Goal: Entertainment & Leisure: Consume media (video, audio)

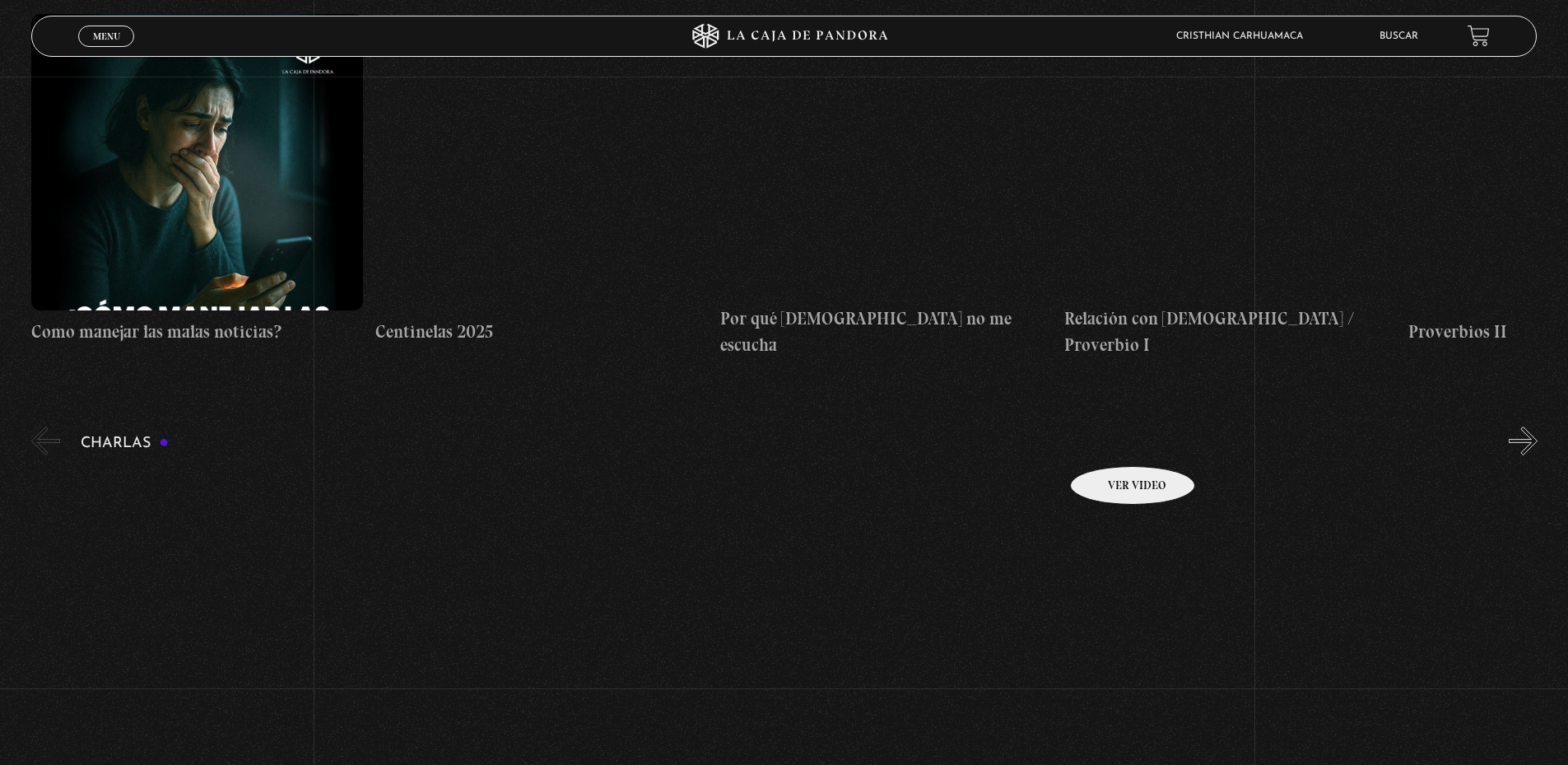
scroll to position [6655, 0]
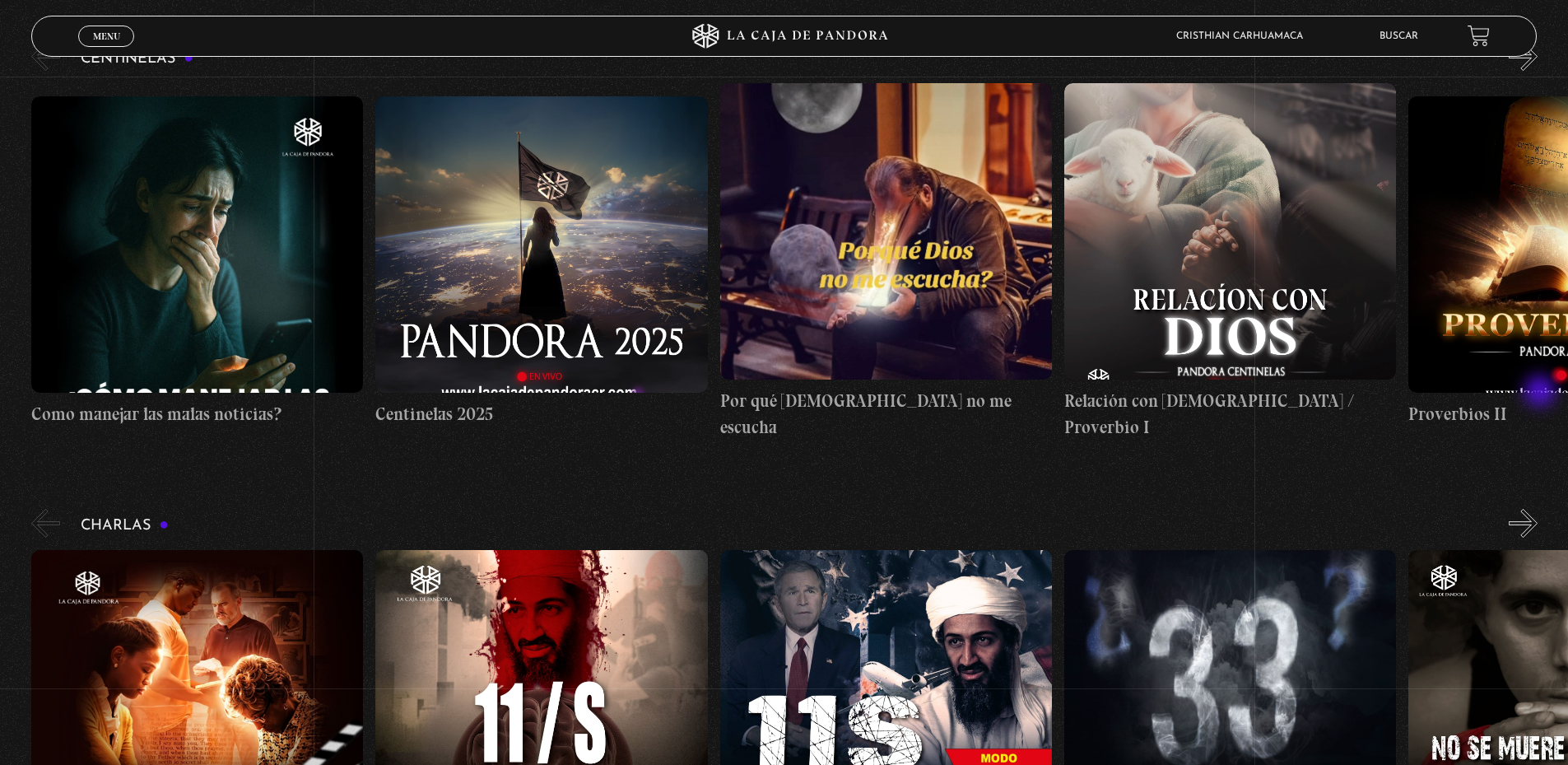
click at [1538, 509] on button "»" at bounding box center [1524, 524] width 29 height 29
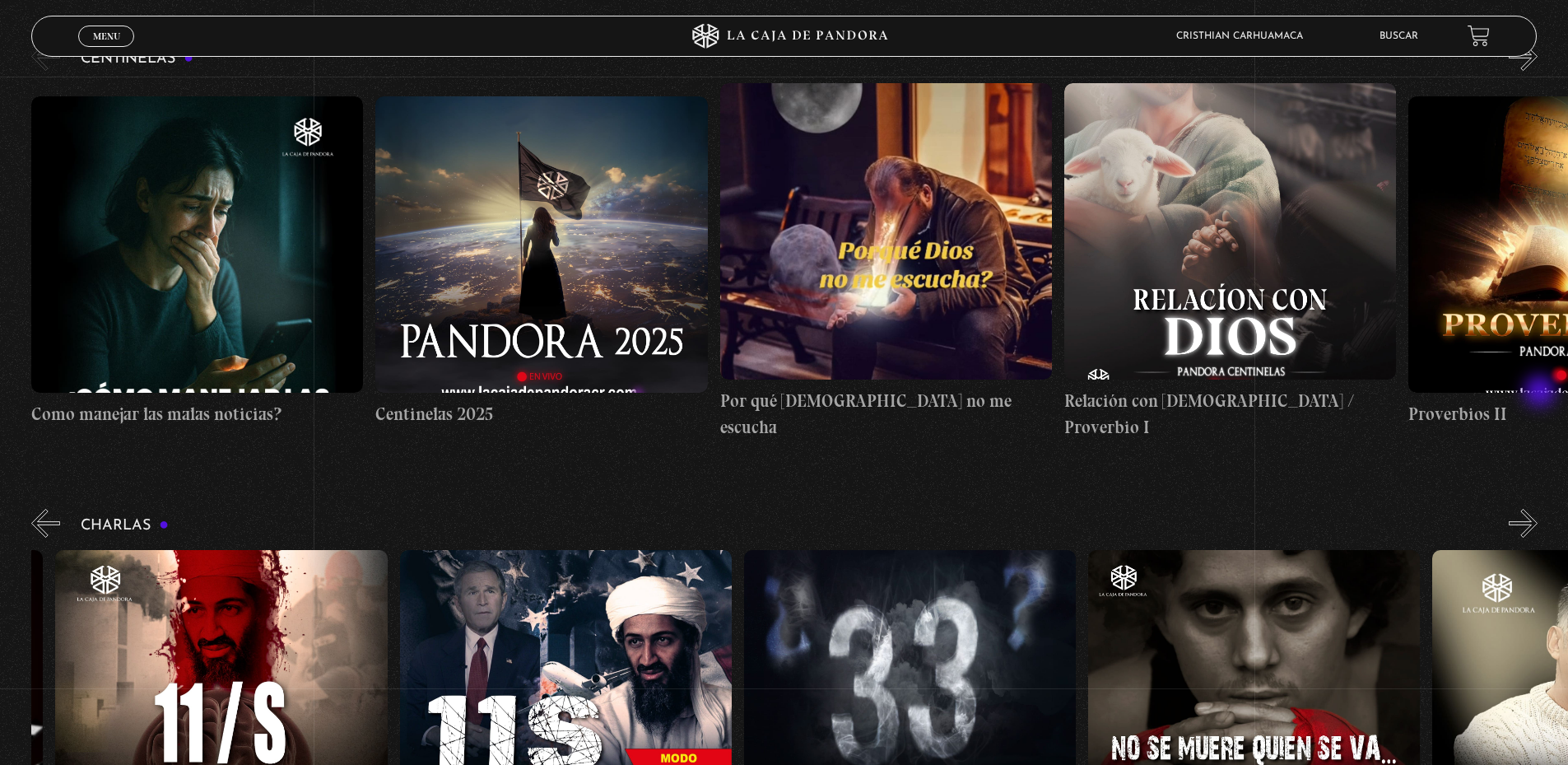
click at [1538, 509] on button "»" at bounding box center [1524, 524] width 29 height 29
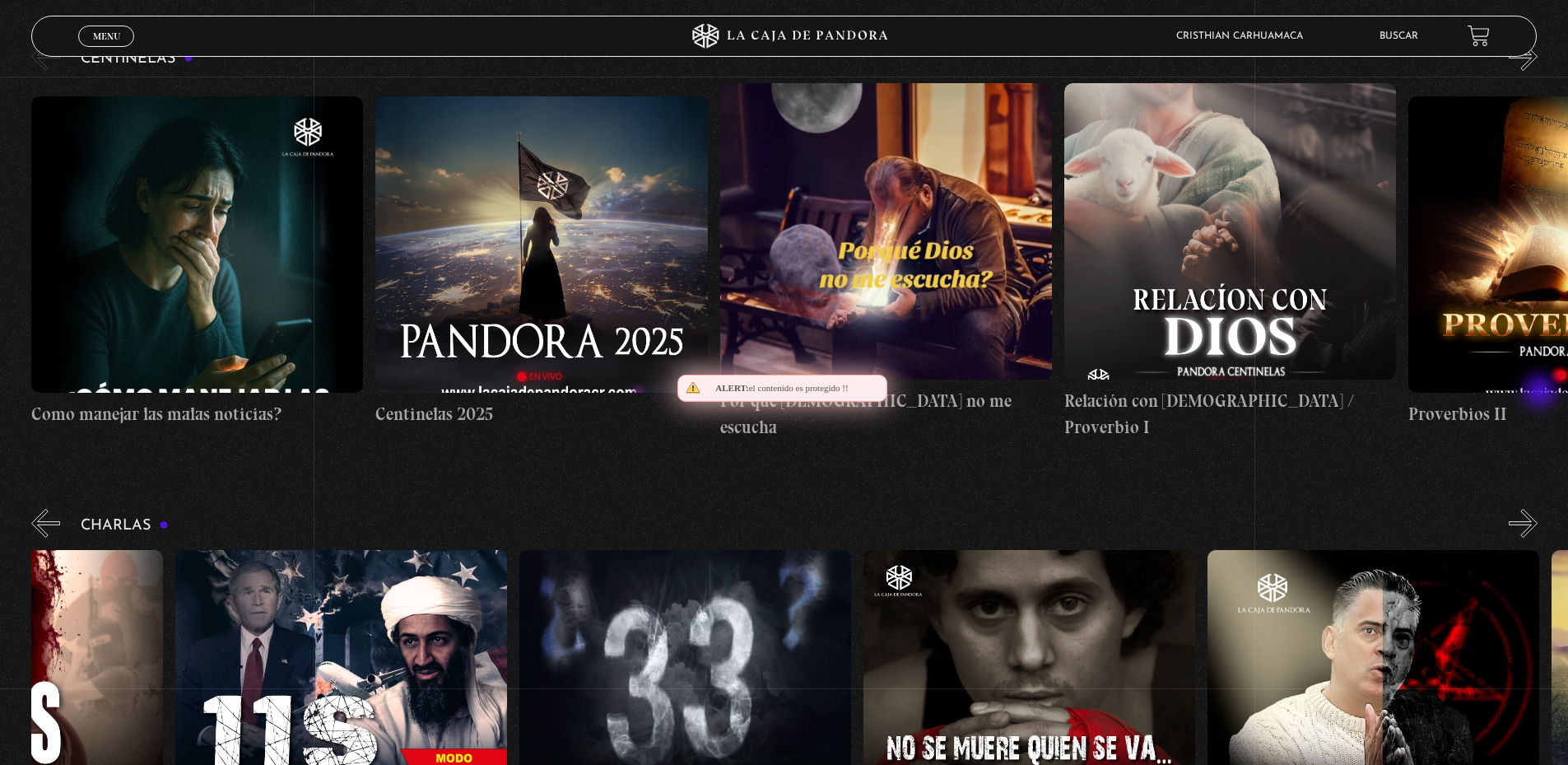
click at [1538, 509] on button "»" at bounding box center [1524, 524] width 29 height 29
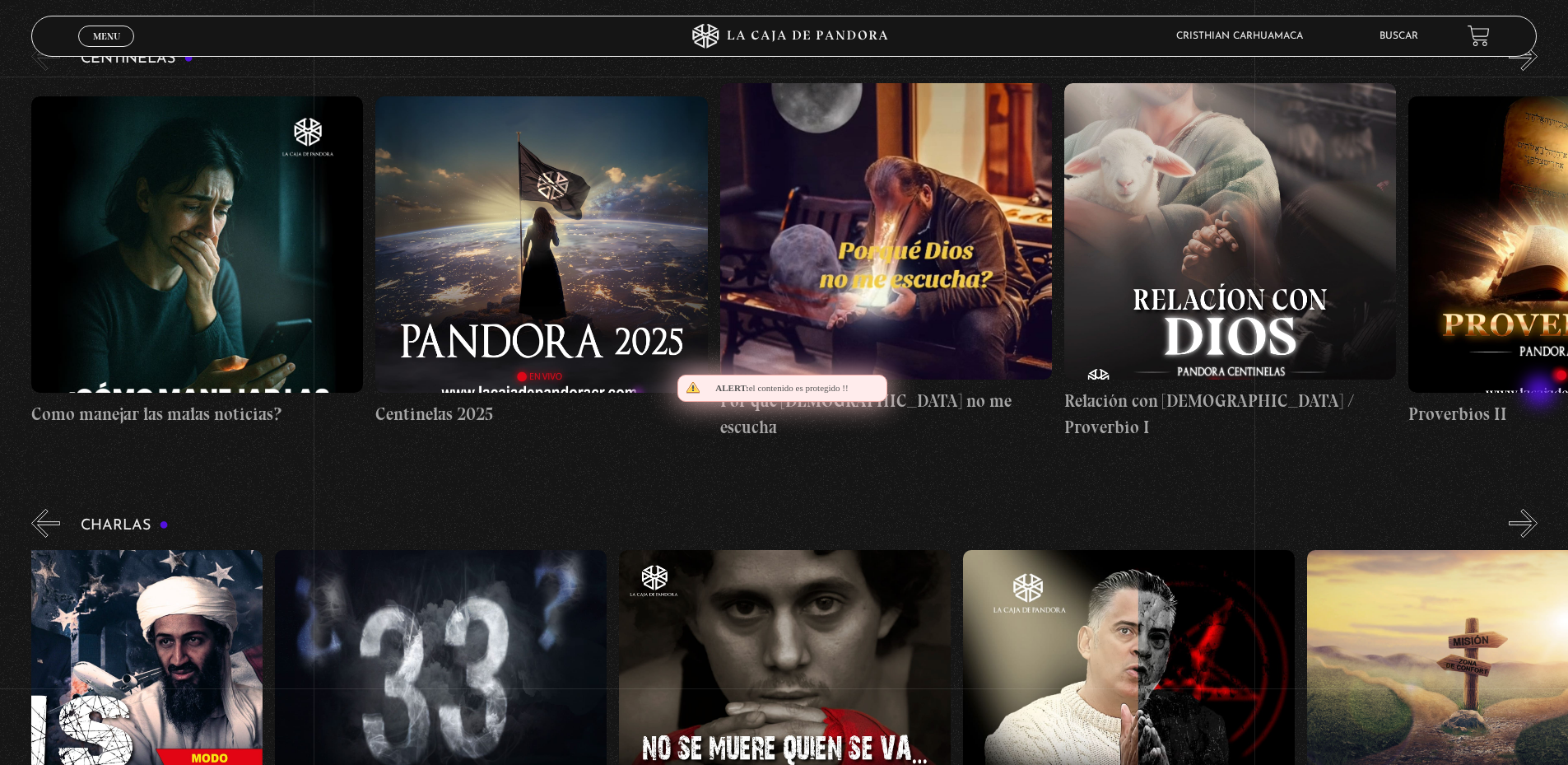
scroll to position [0, 861]
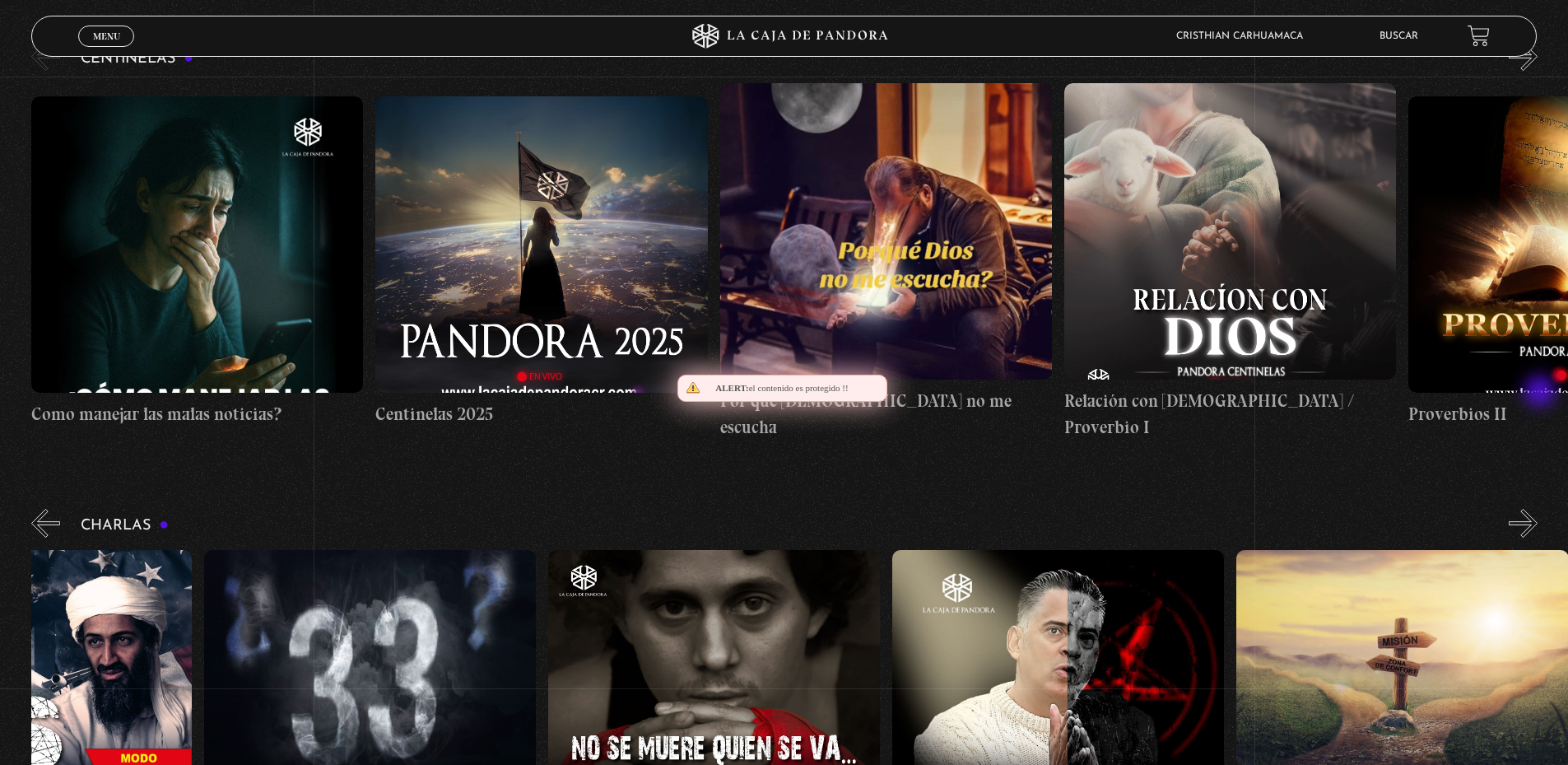
click at [1538, 509] on button "»" at bounding box center [1524, 524] width 29 height 29
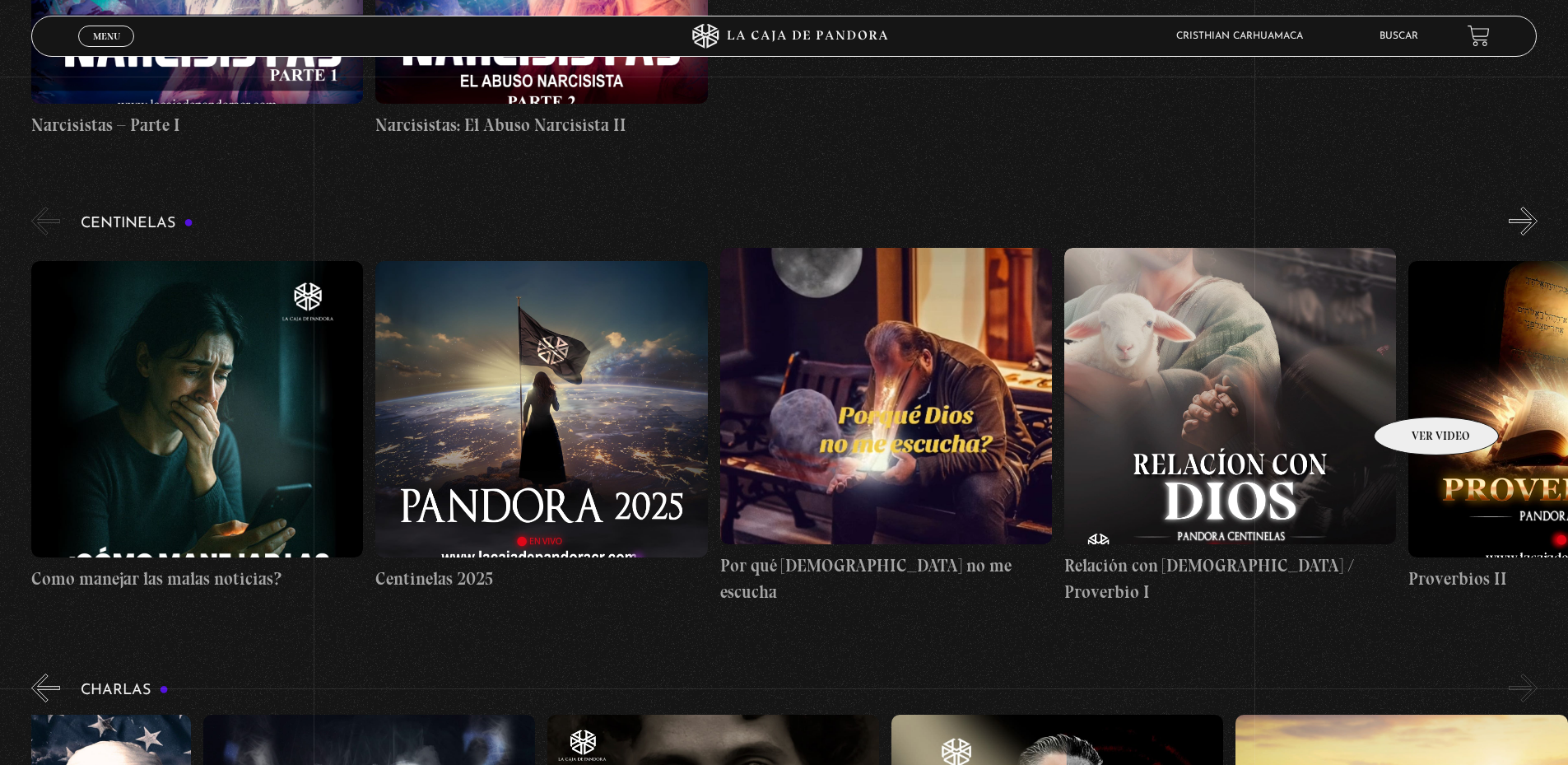
scroll to position [6409, 0]
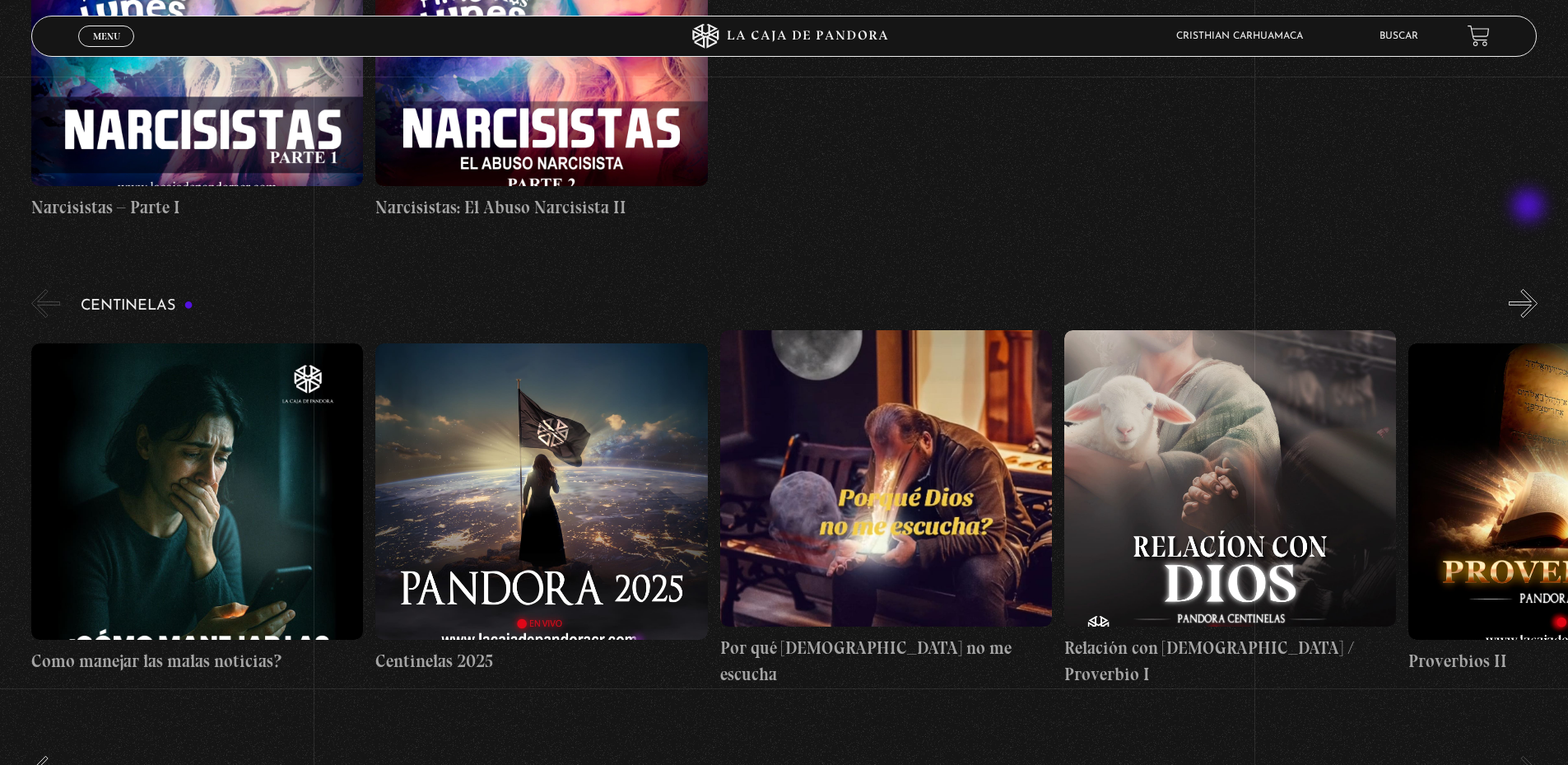
click at [1532, 289] on button "»" at bounding box center [1524, 303] width 29 height 29
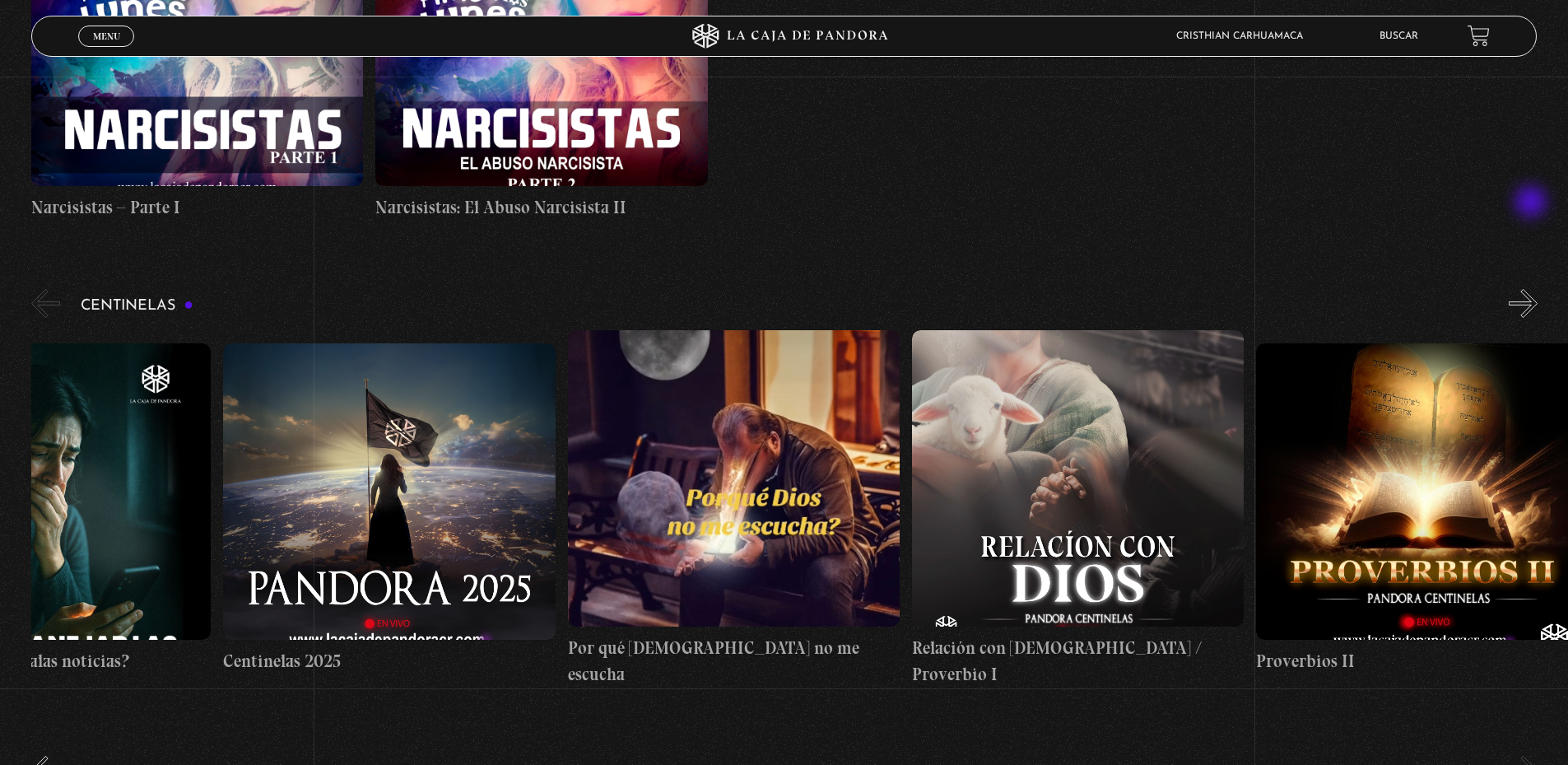
click at [1532, 289] on button "»" at bounding box center [1524, 303] width 29 height 29
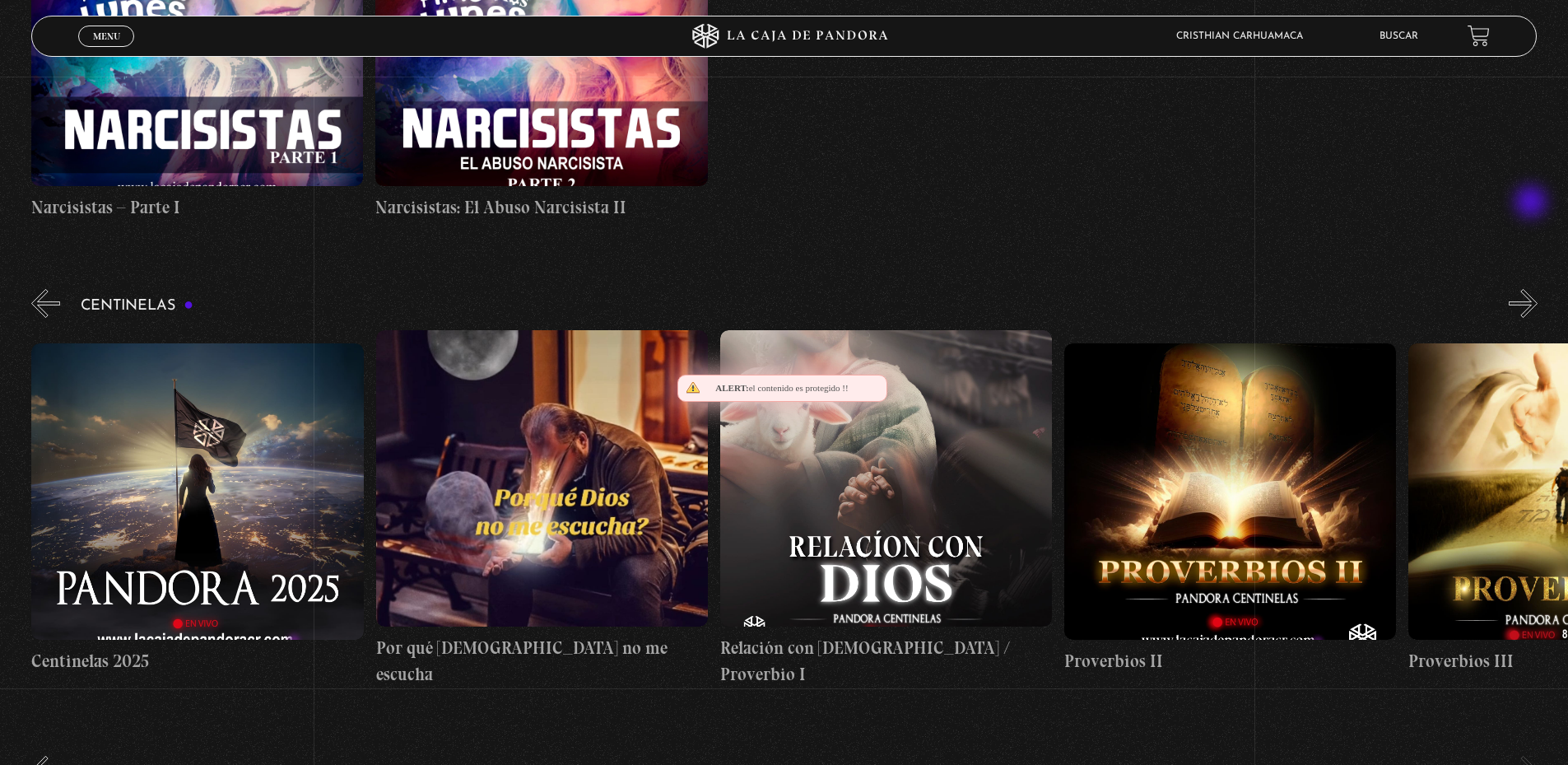
click at [1532, 289] on button "»" at bounding box center [1524, 303] width 29 height 29
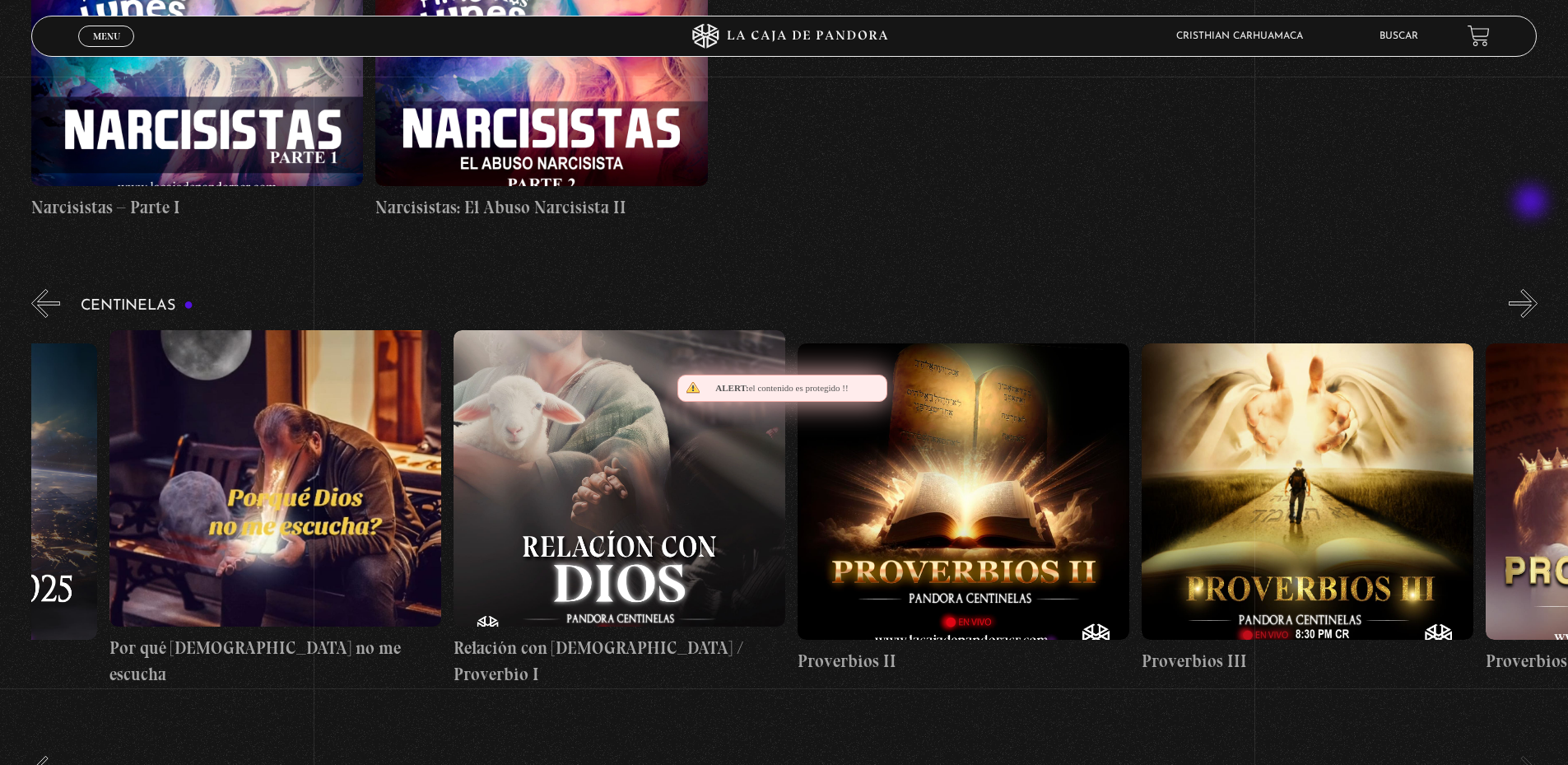
click at [1532, 289] on button "»" at bounding box center [1524, 303] width 29 height 29
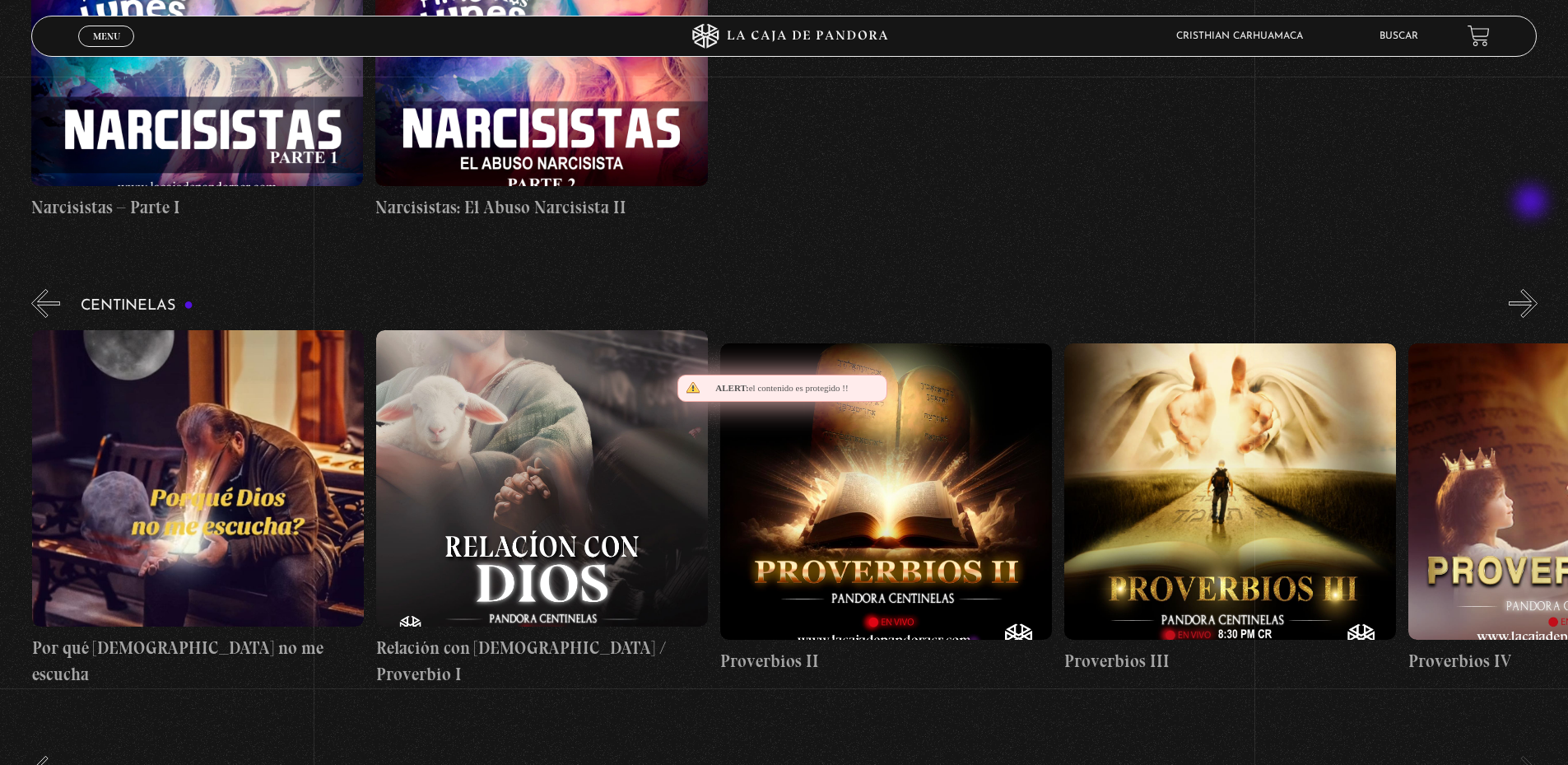
click at [1532, 289] on button "»" at bounding box center [1524, 303] width 29 height 29
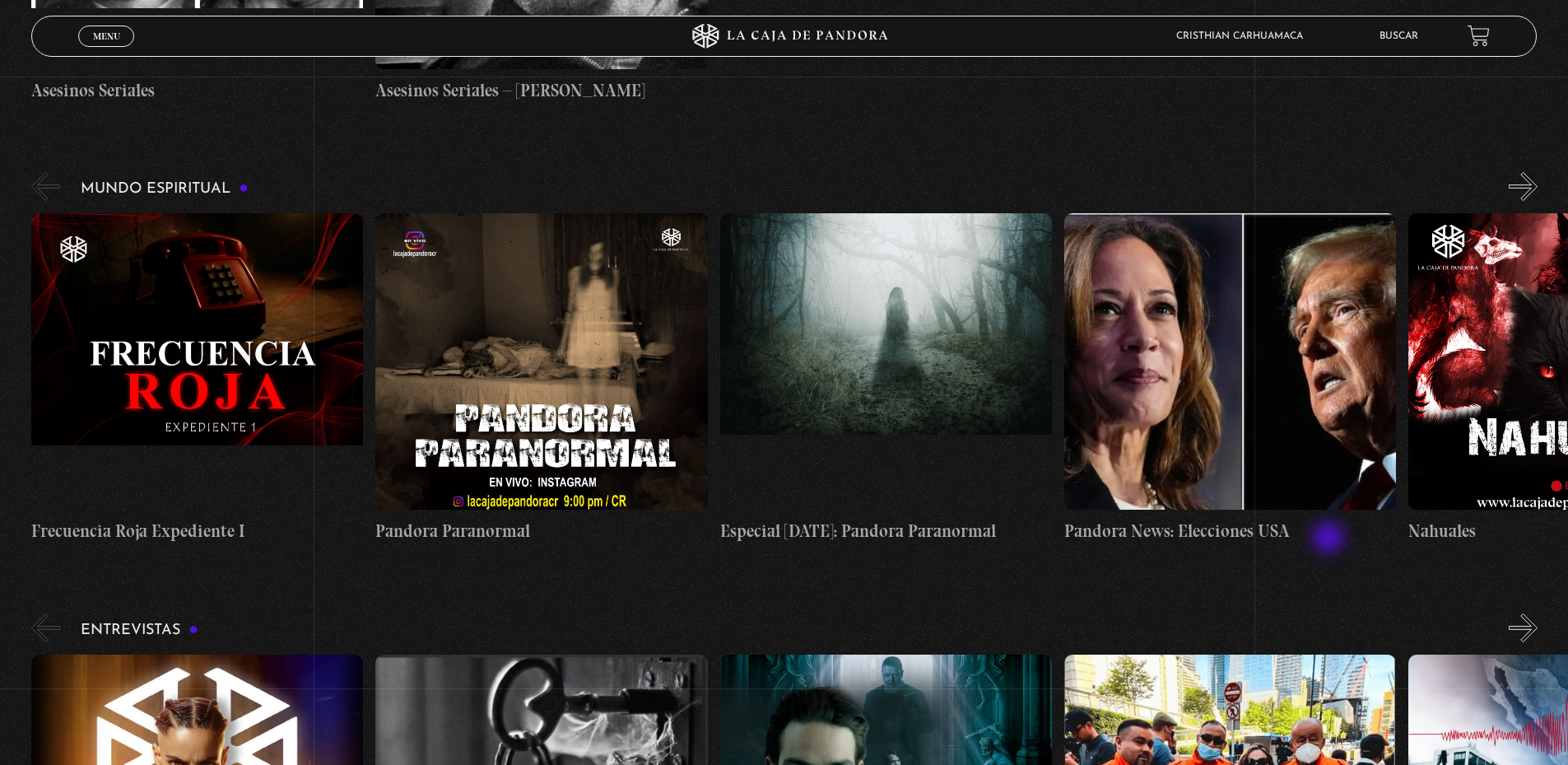
scroll to position [4680, 0]
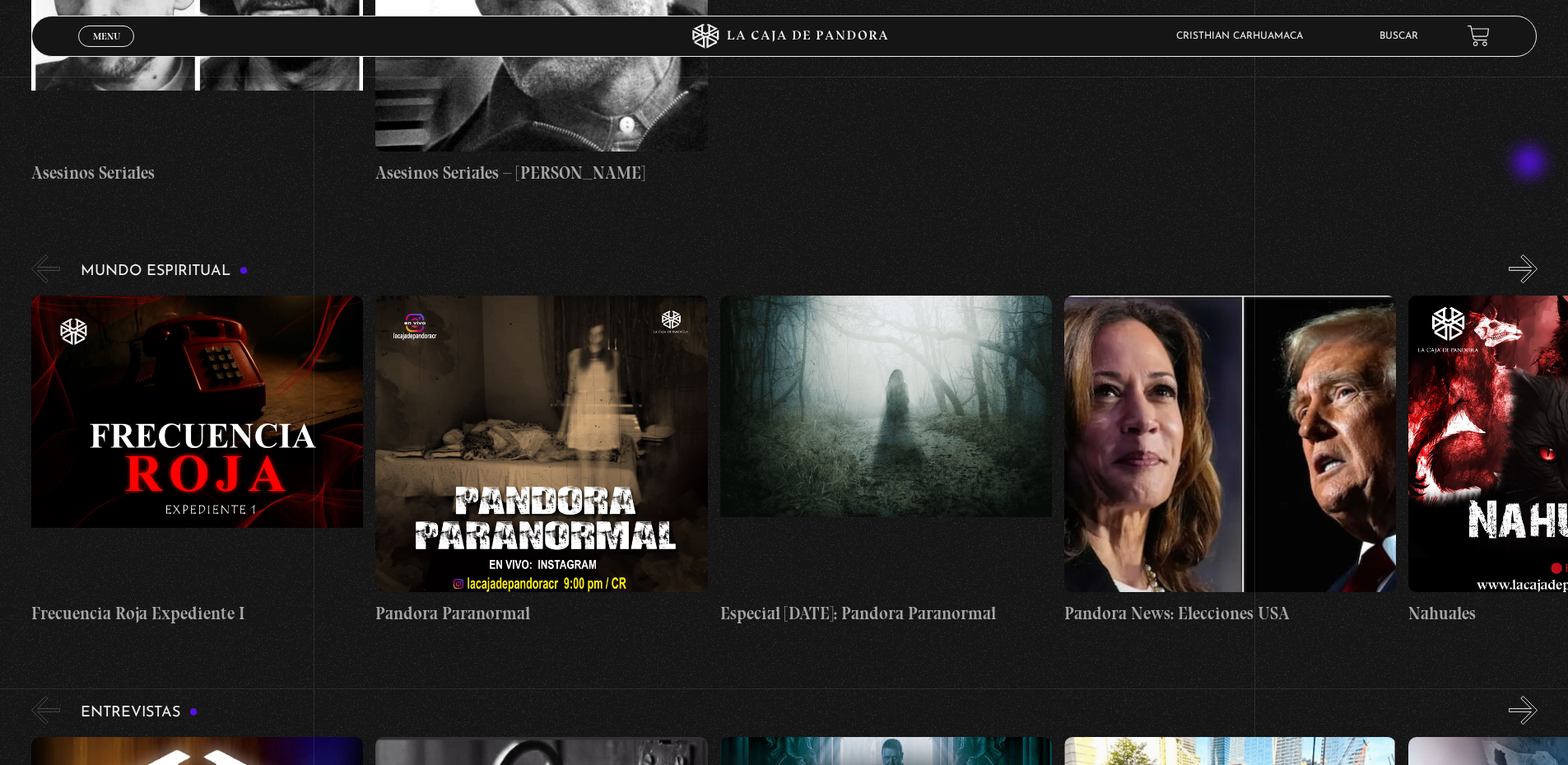
click at [1531, 254] on button "»" at bounding box center [1524, 269] width 29 height 29
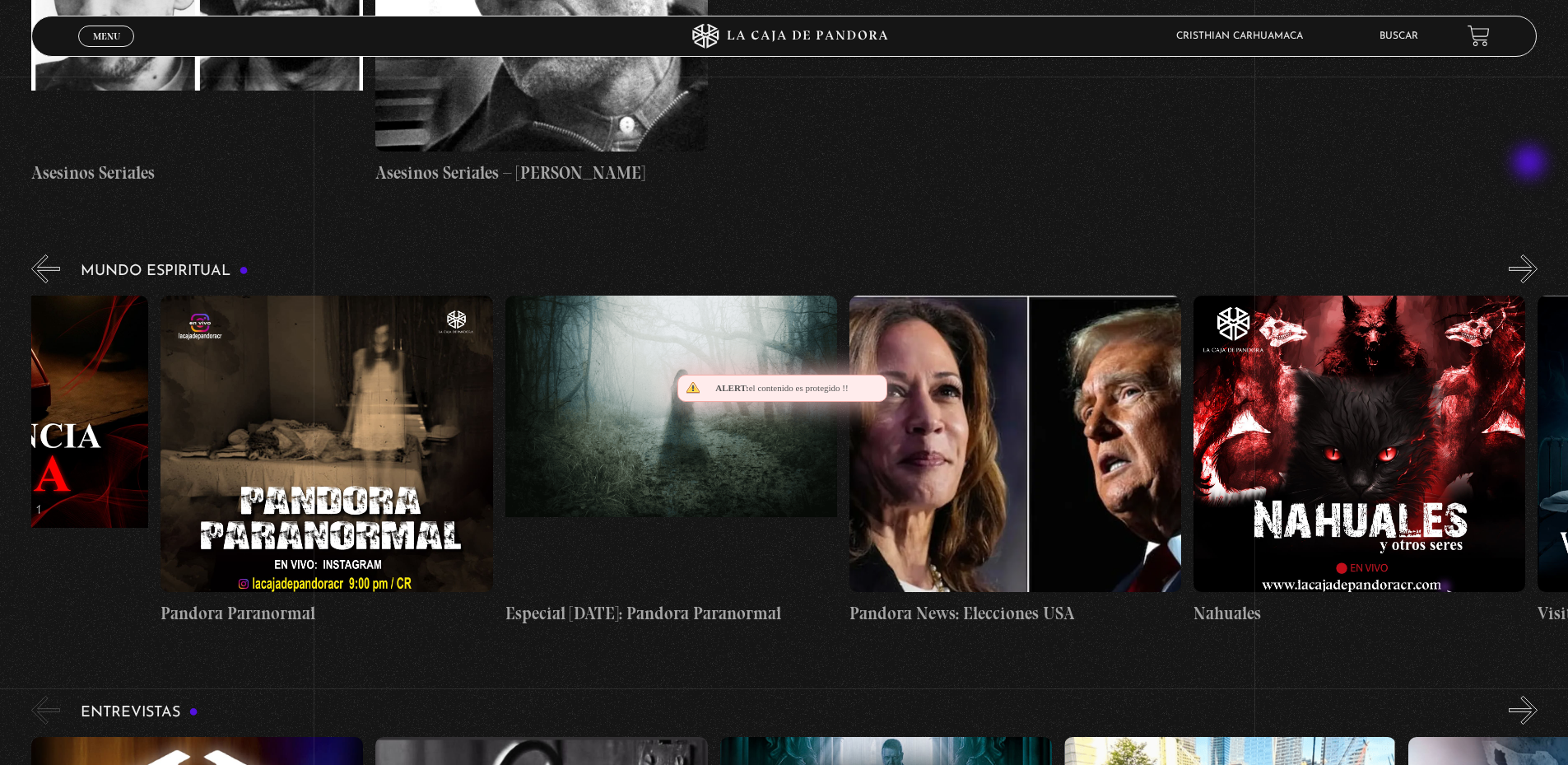
click at [1531, 254] on button "»" at bounding box center [1524, 269] width 29 height 29
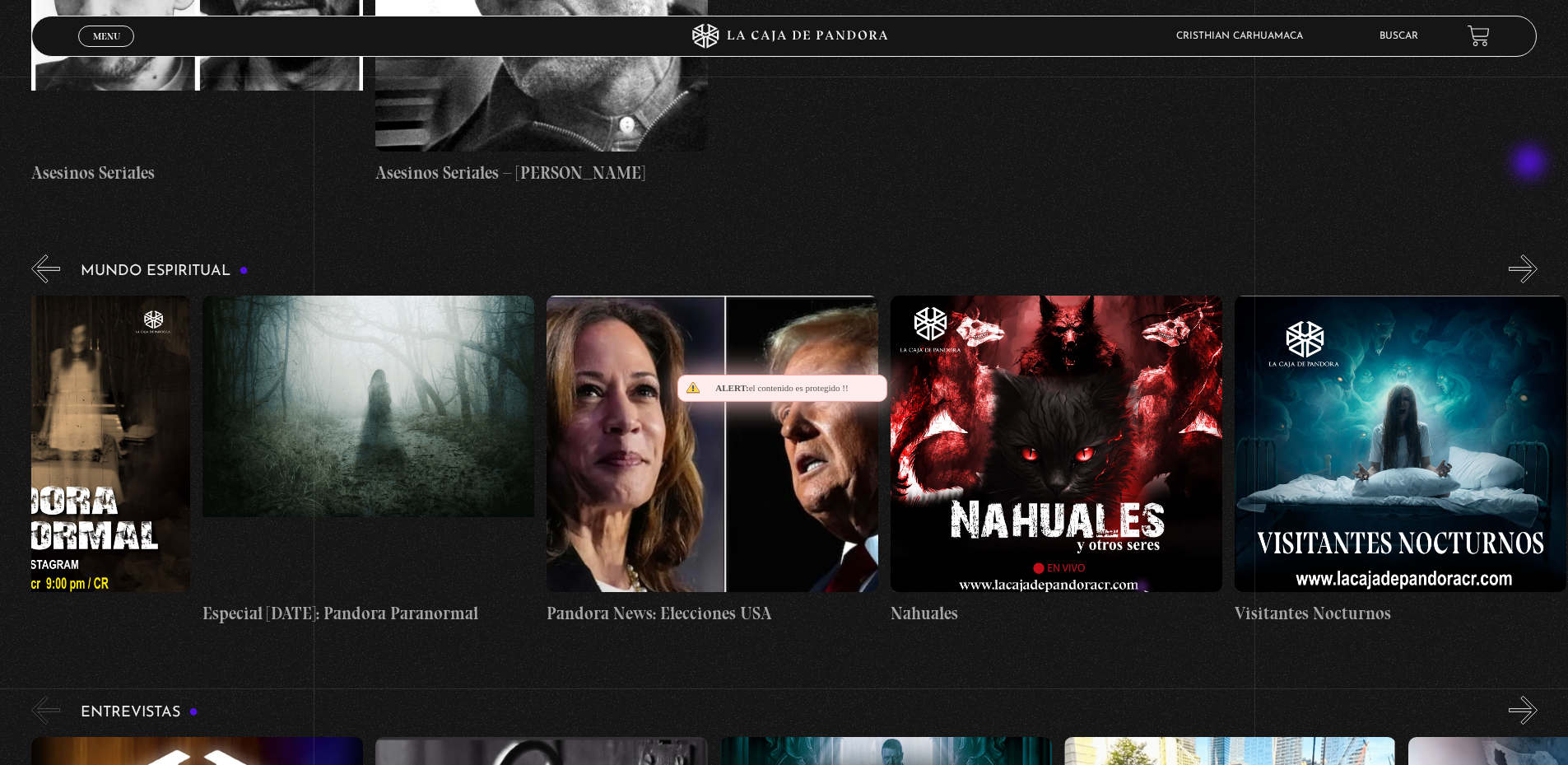
click at [1531, 254] on button "»" at bounding box center [1524, 269] width 29 height 29
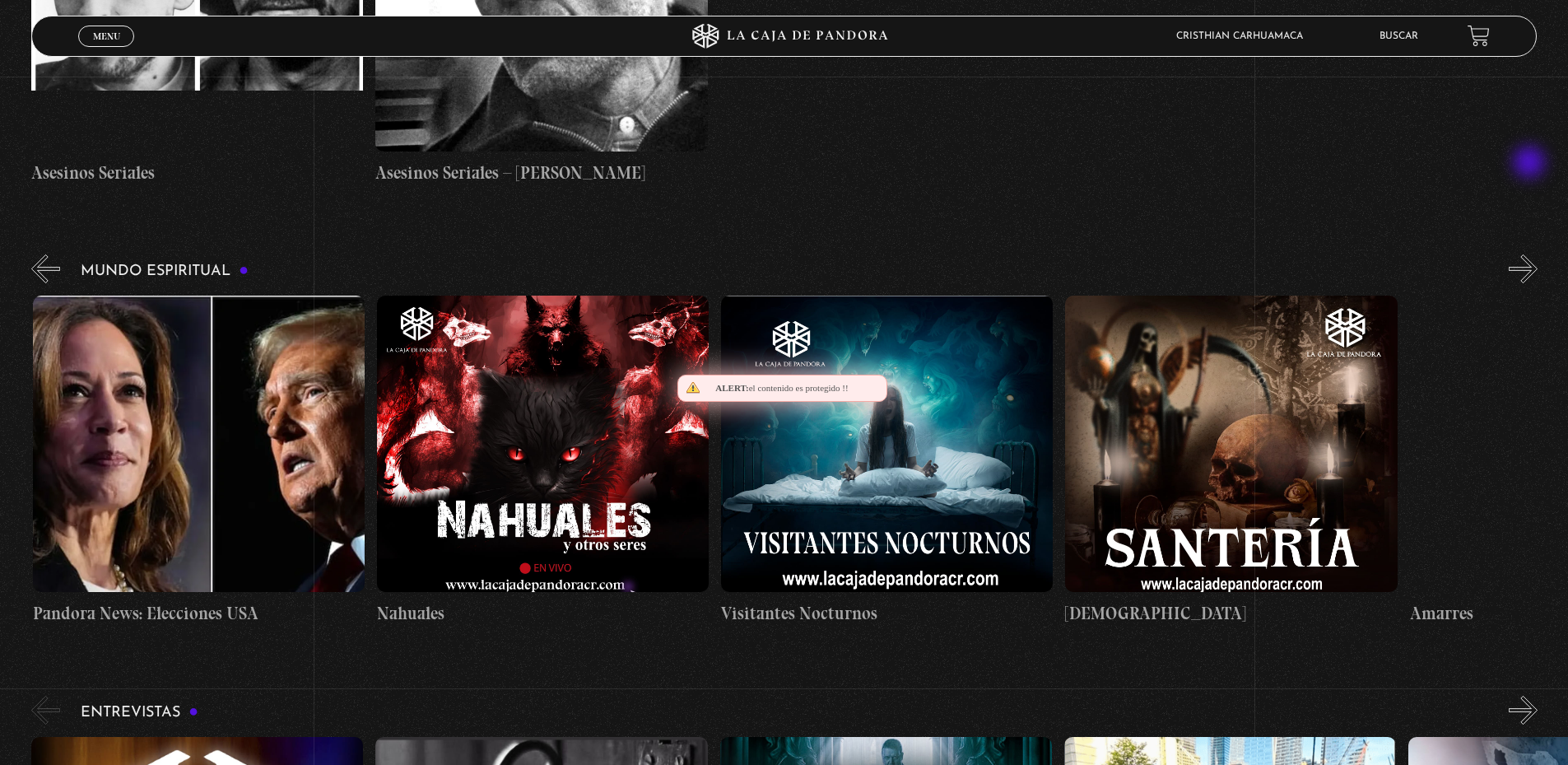
click at [1531, 254] on button "»" at bounding box center [1524, 269] width 29 height 29
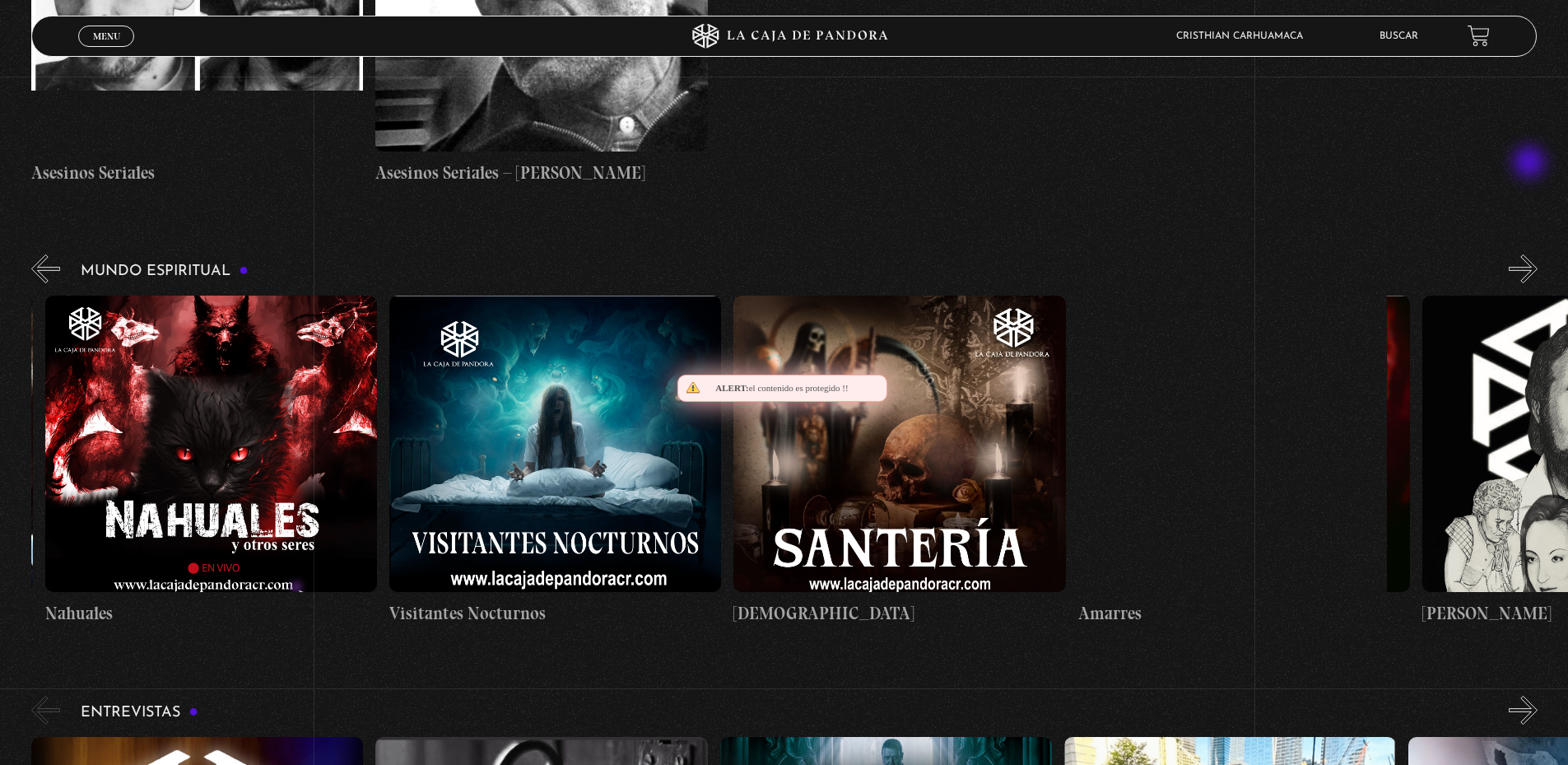
click at [1531, 254] on button "»" at bounding box center [1524, 269] width 29 height 29
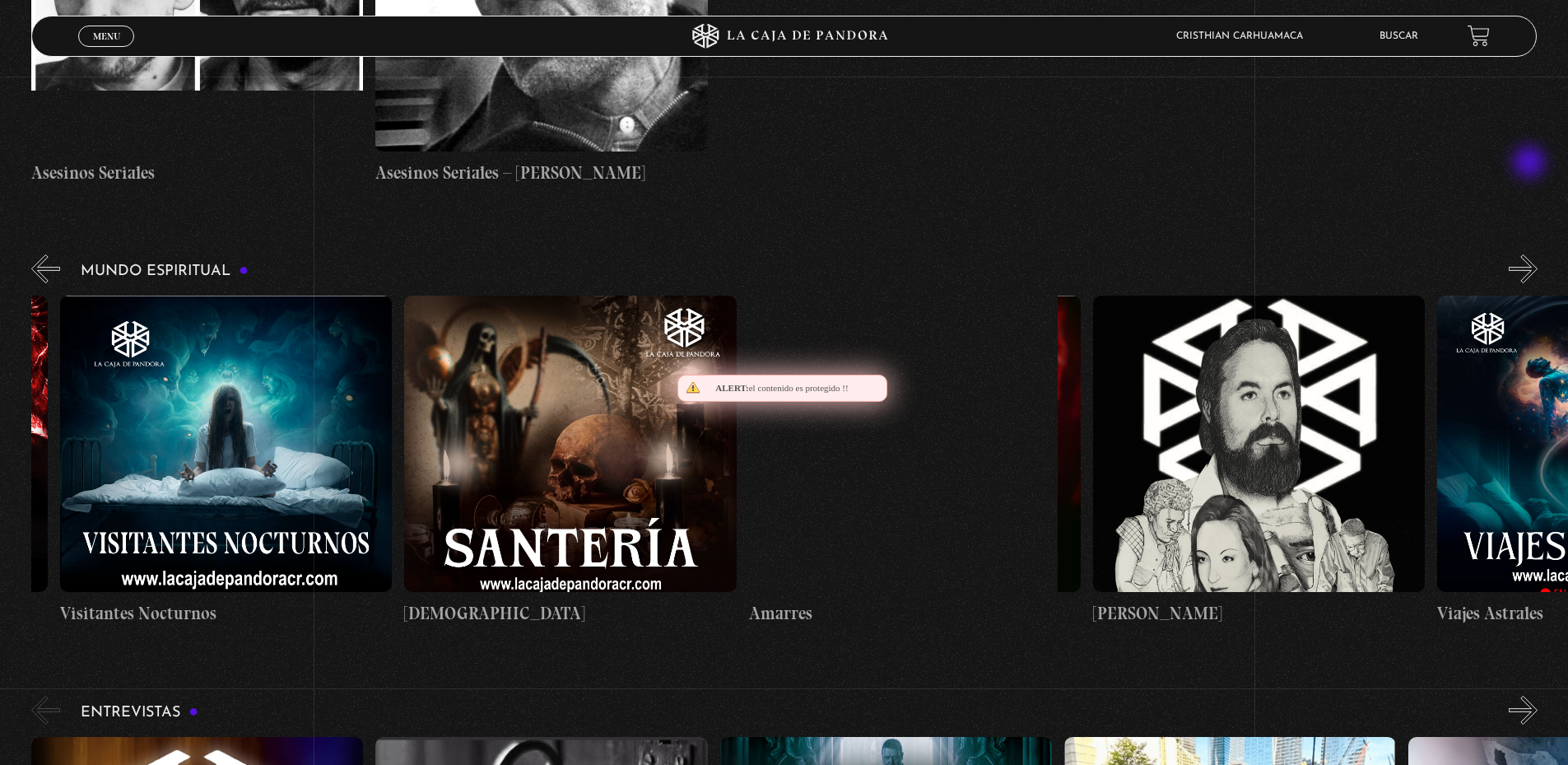
click at [1531, 254] on button "»" at bounding box center [1524, 269] width 29 height 29
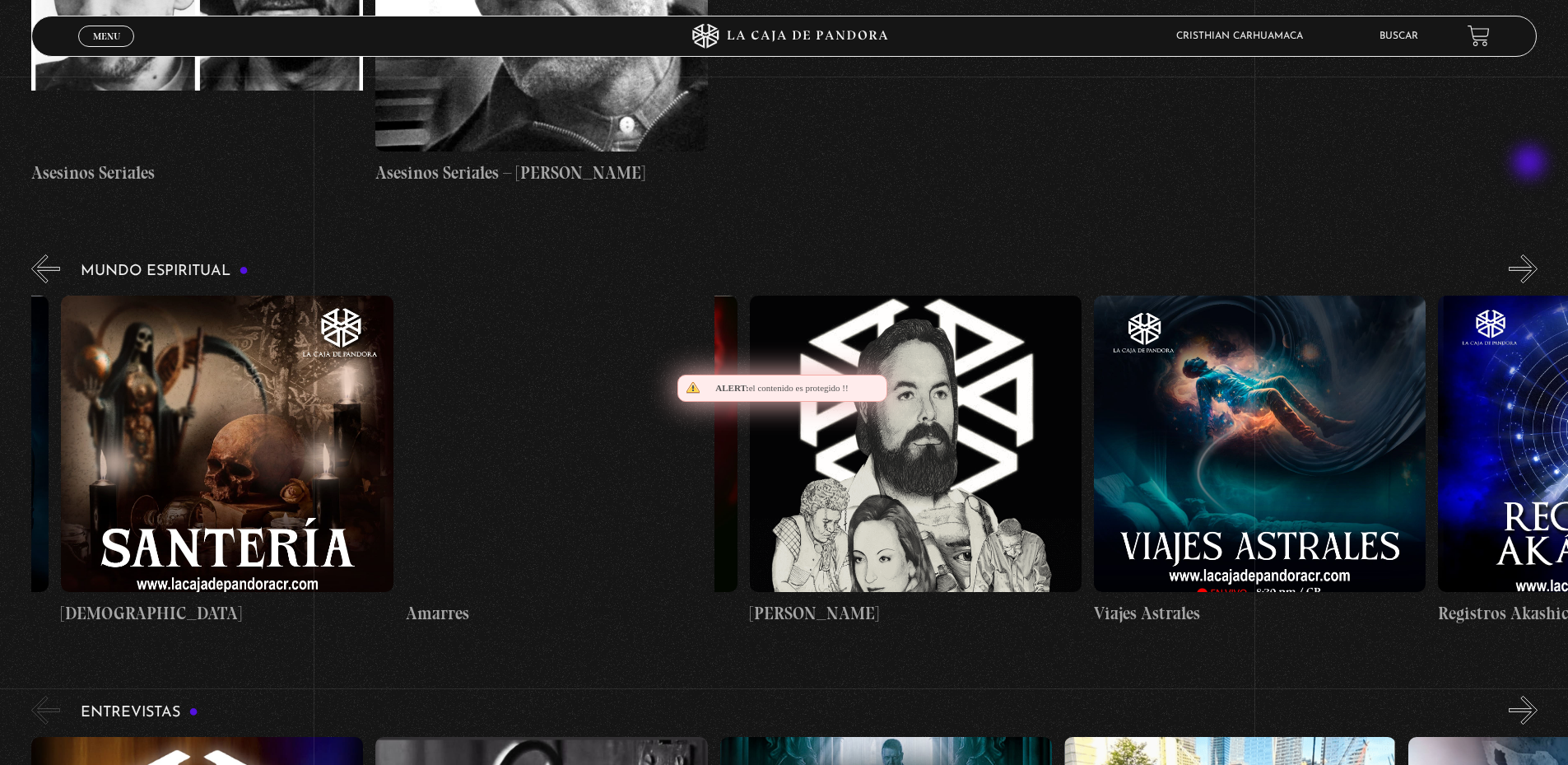
click at [1531, 254] on button "»" at bounding box center [1524, 269] width 29 height 29
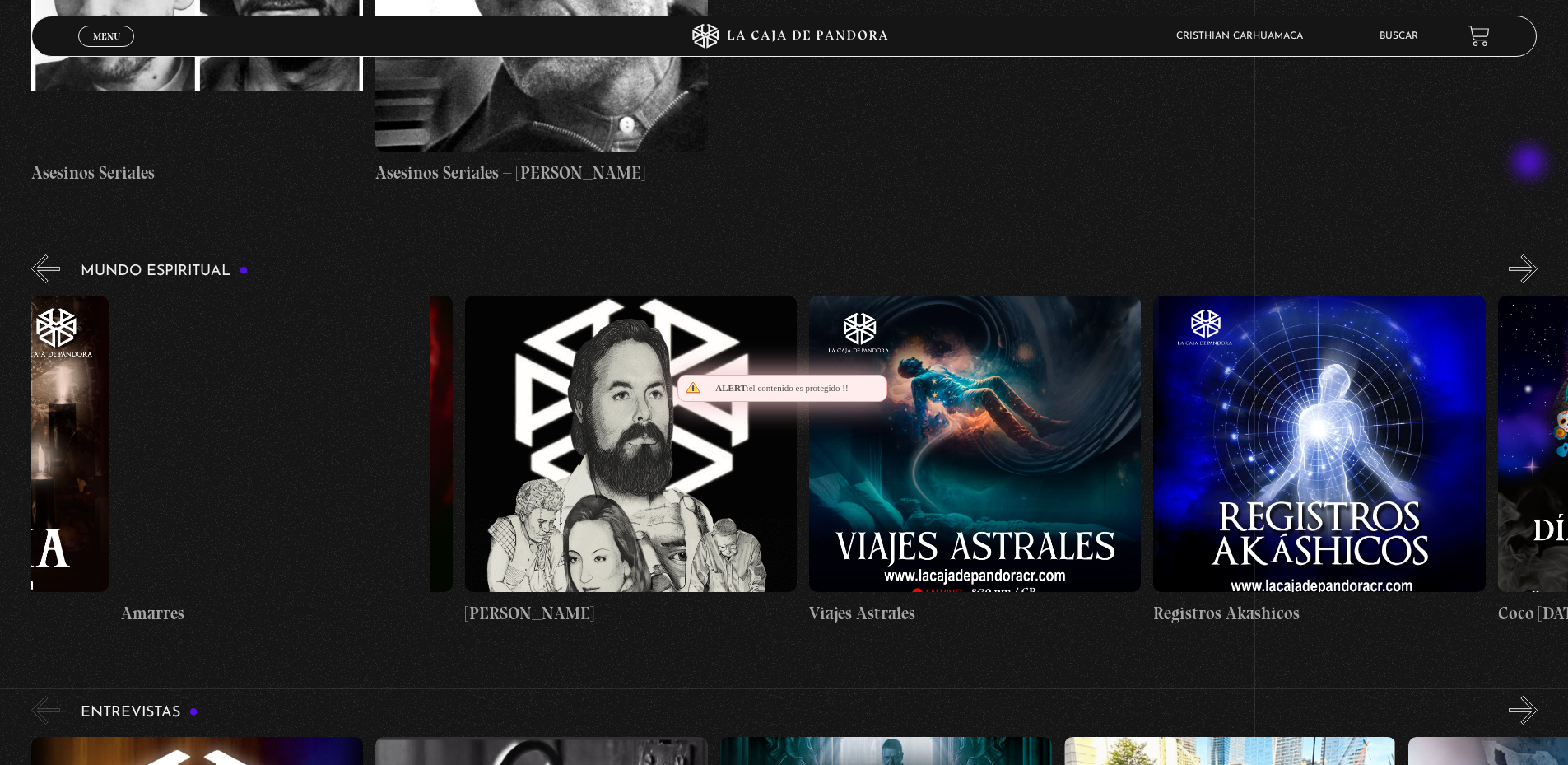
click at [1531, 254] on button "»" at bounding box center [1524, 269] width 29 height 29
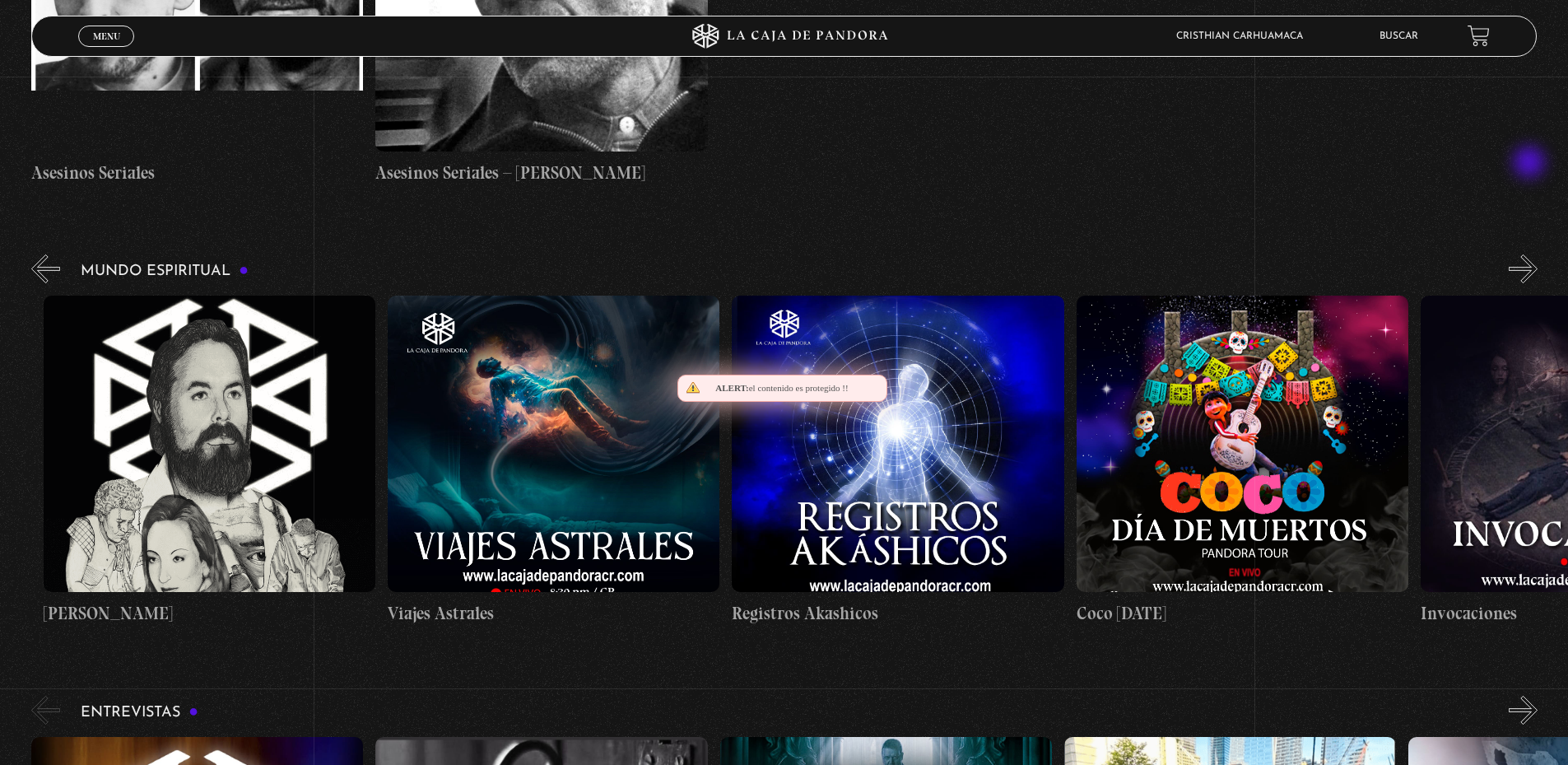
click at [1531, 254] on button "»" at bounding box center [1524, 269] width 29 height 29
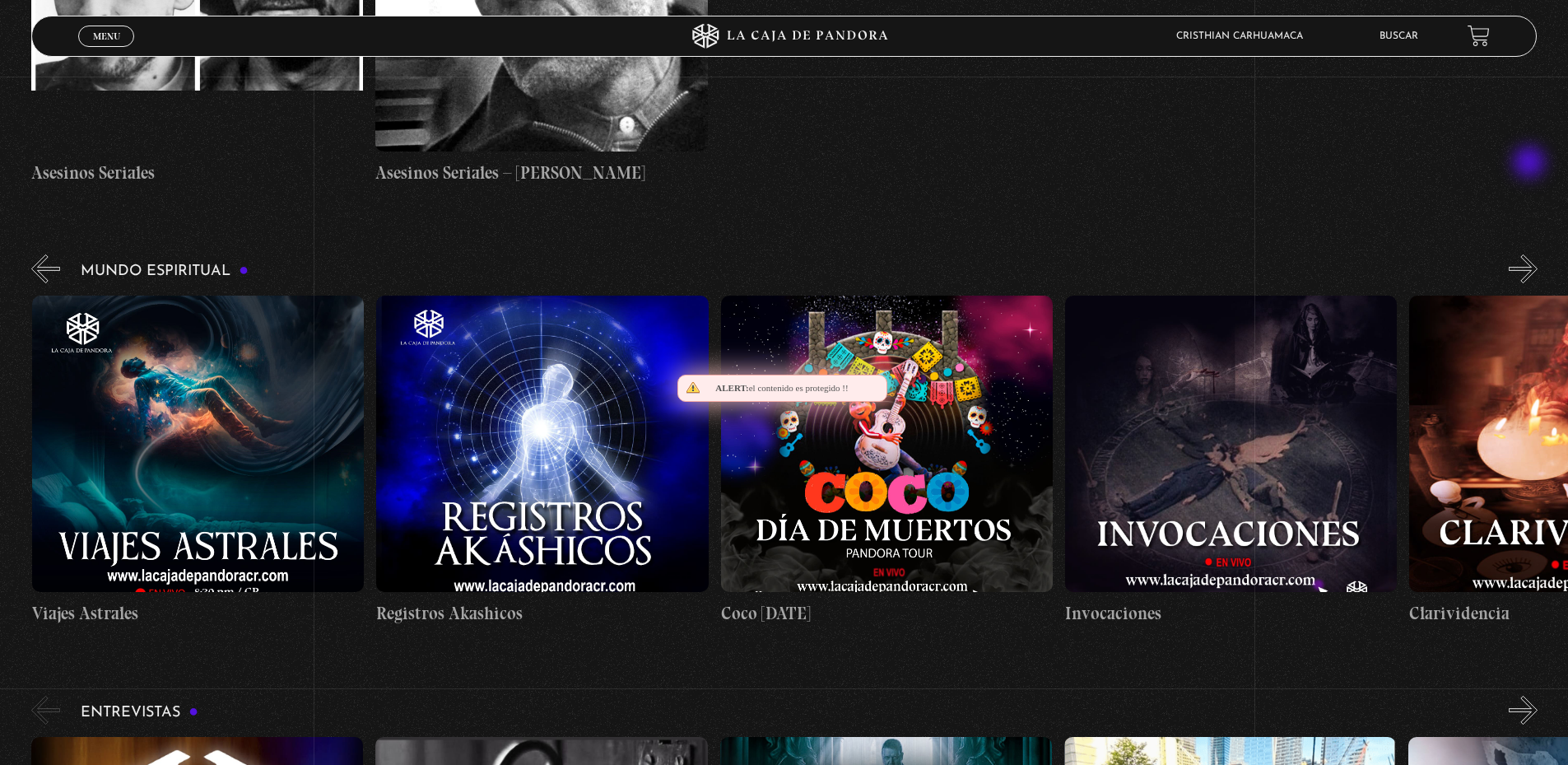
click at [1531, 254] on button "»" at bounding box center [1524, 269] width 29 height 29
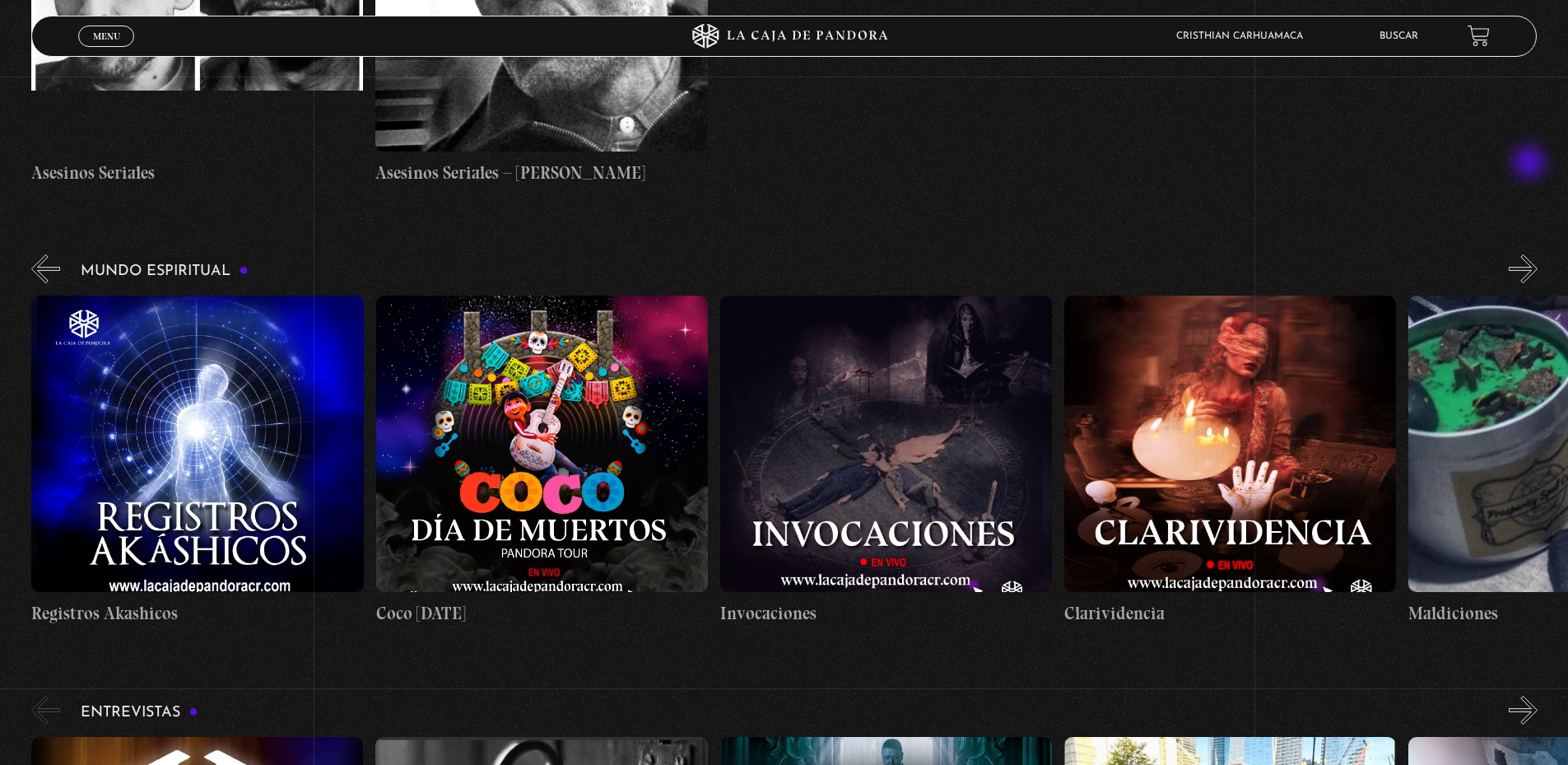
click at [1531, 254] on button "»" at bounding box center [1524, 269] width 29 height 29
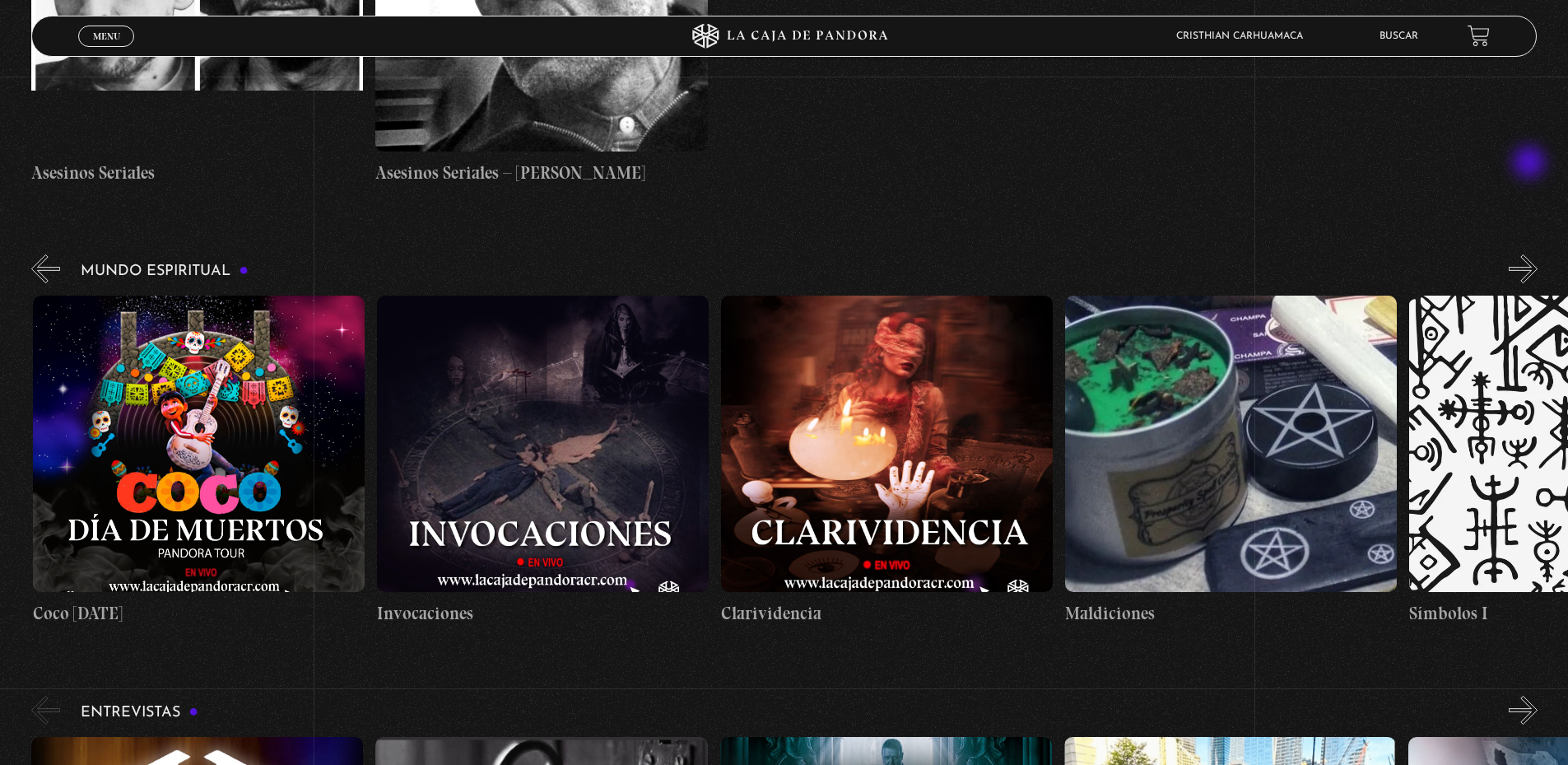
click at [1531, 254] on button "»" at bounding box center [1524, 269] width 29 height 29
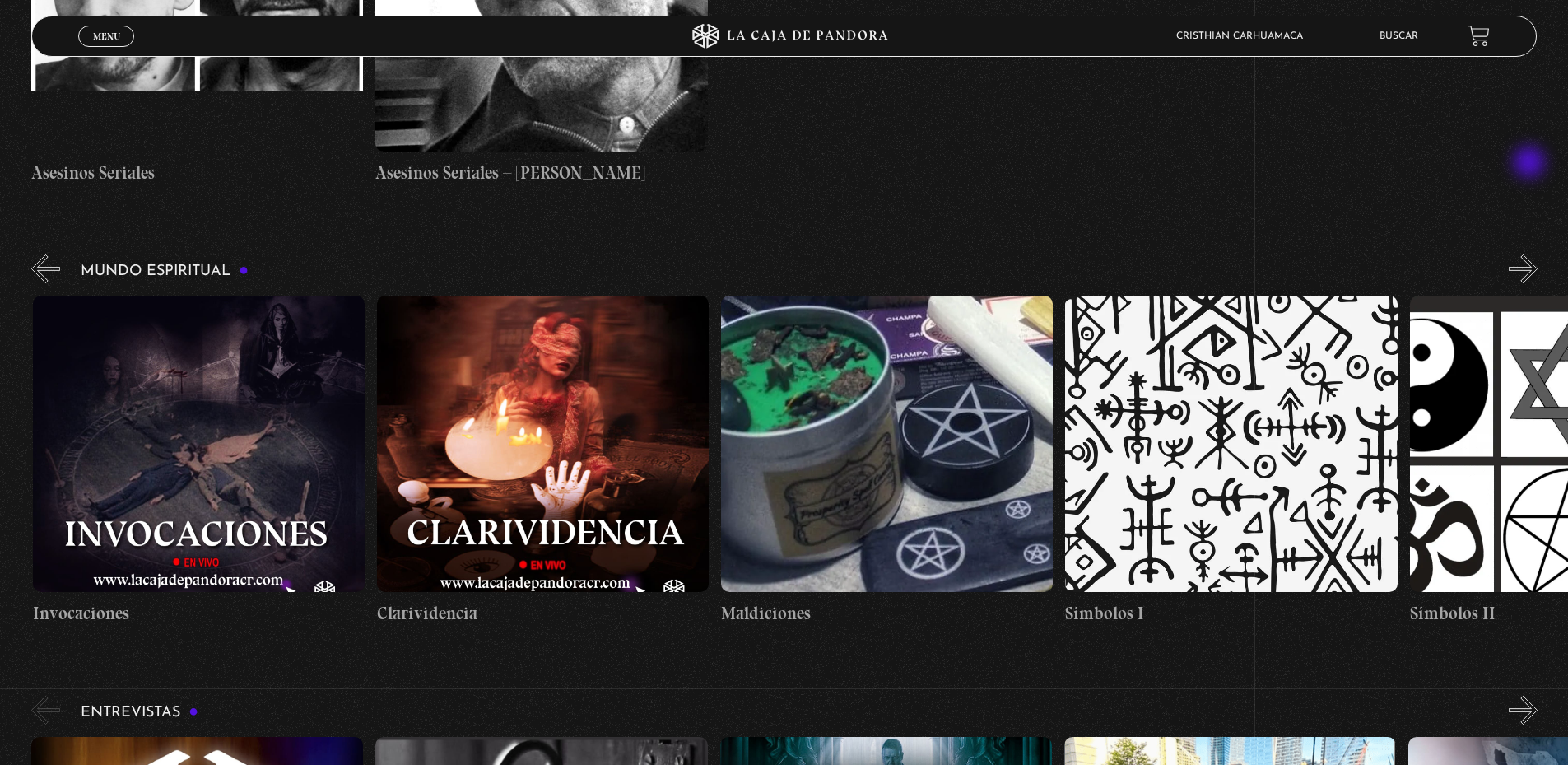
click at [1531, 254] on button "»" at bounding box center [1524, 269] width 29 height 29
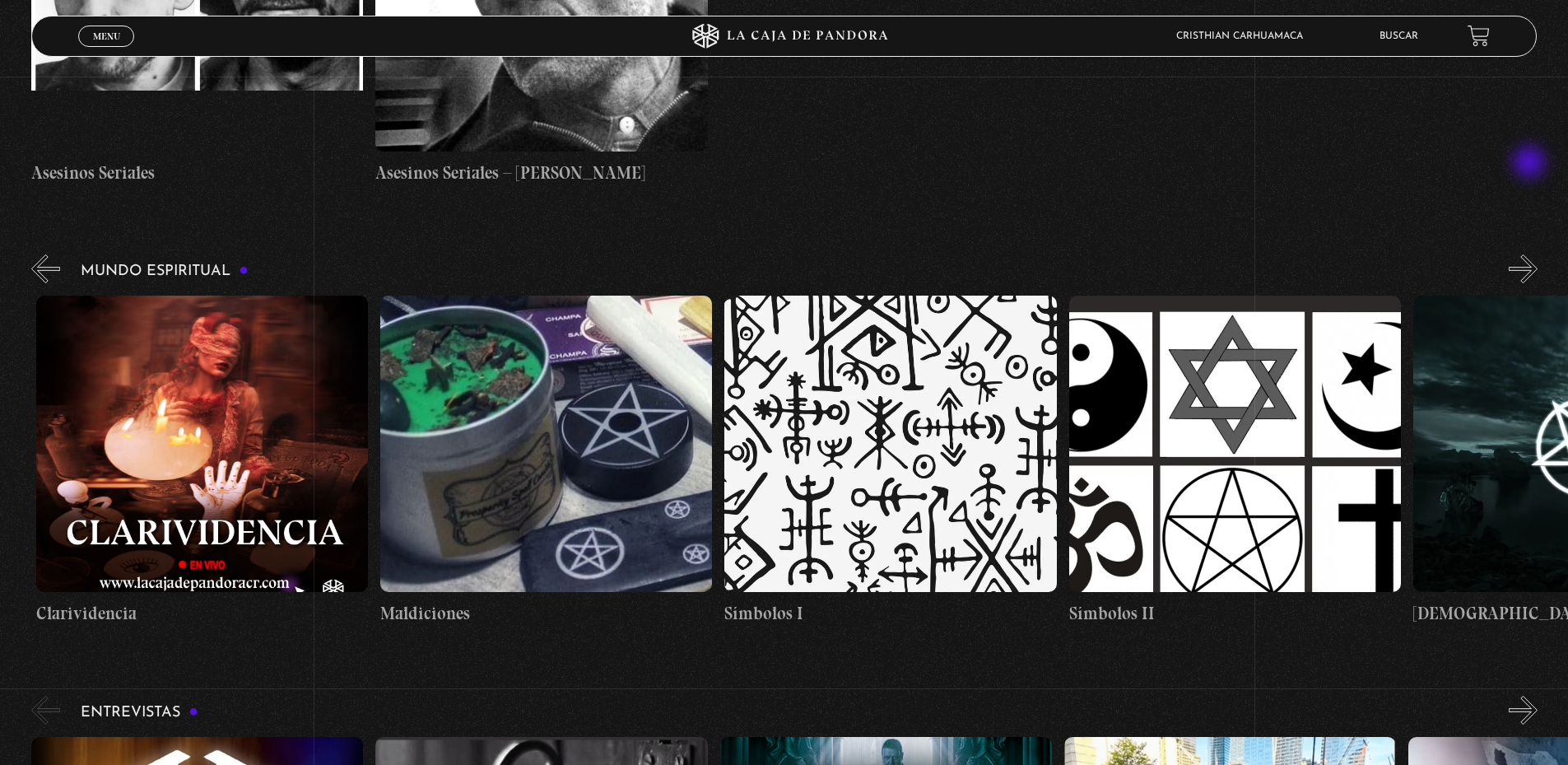
click at [1531, 254] on button "»" at bounding box center [1524, 269] width 29 height 29
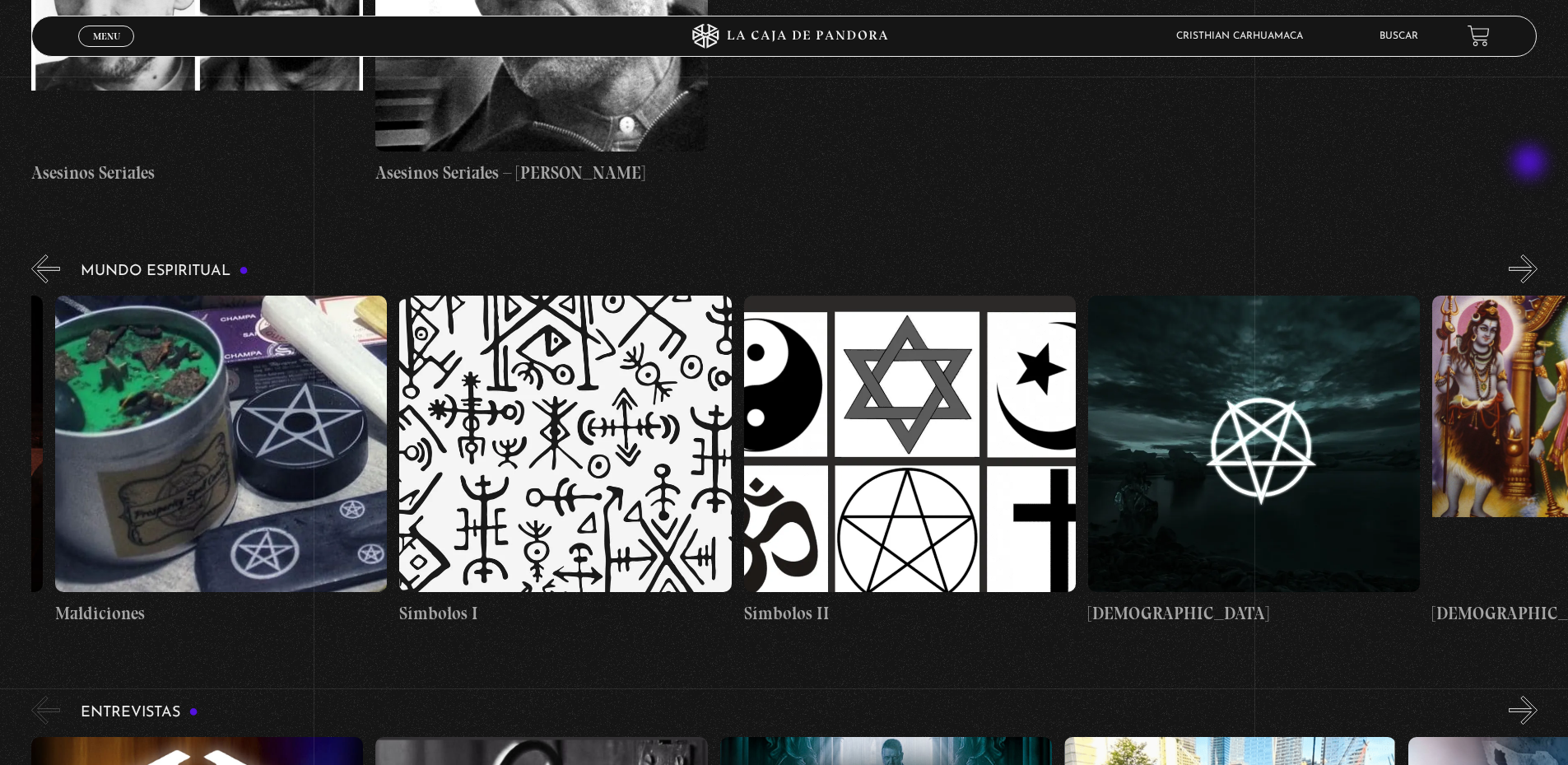
click at [1531, 254] on button "»" at bounding box center [1524, 269] width 29 height 29
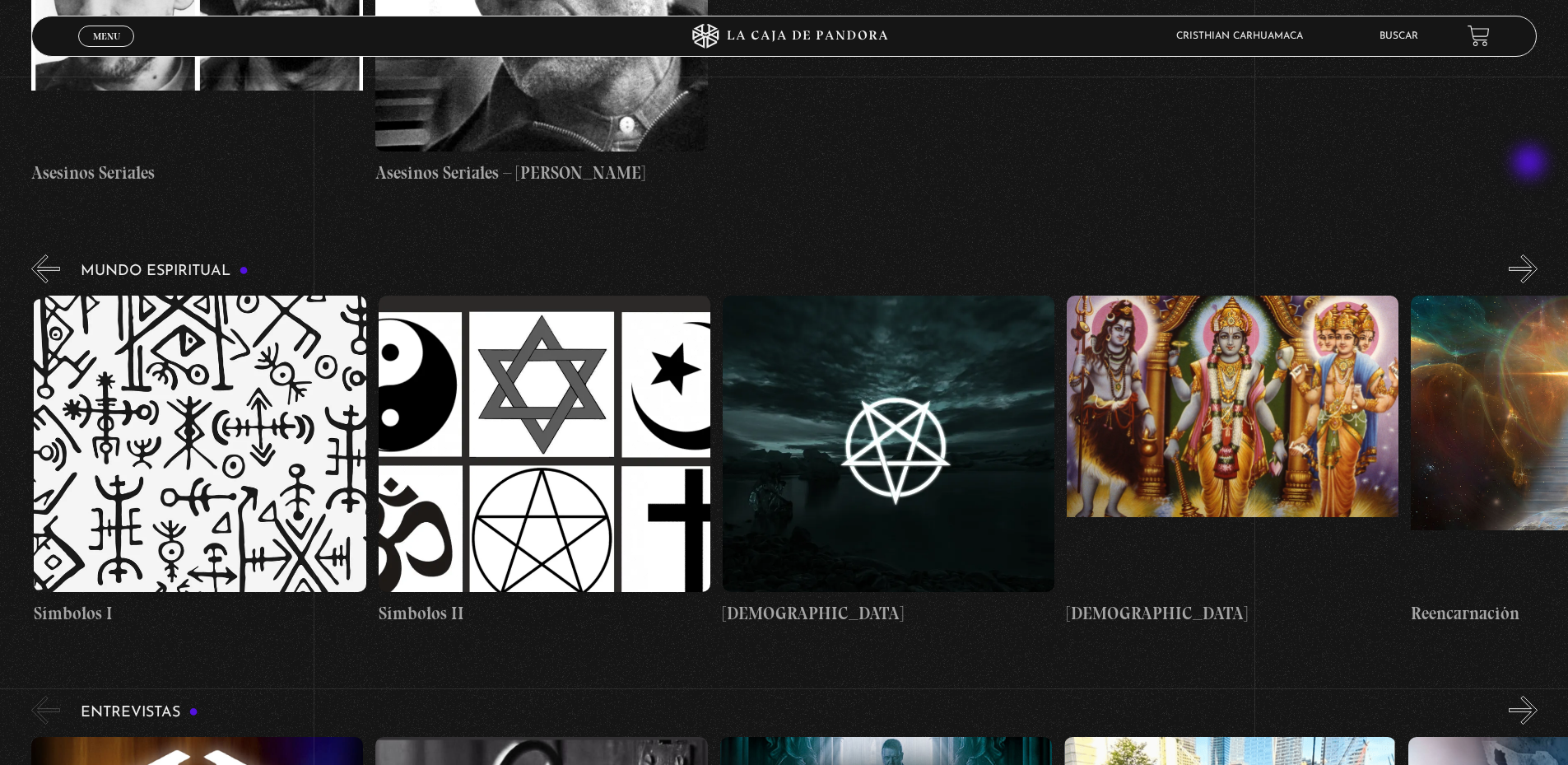
click at [1531, 254] on button "»" at bounding box center [1524, 269] width 29 height 29
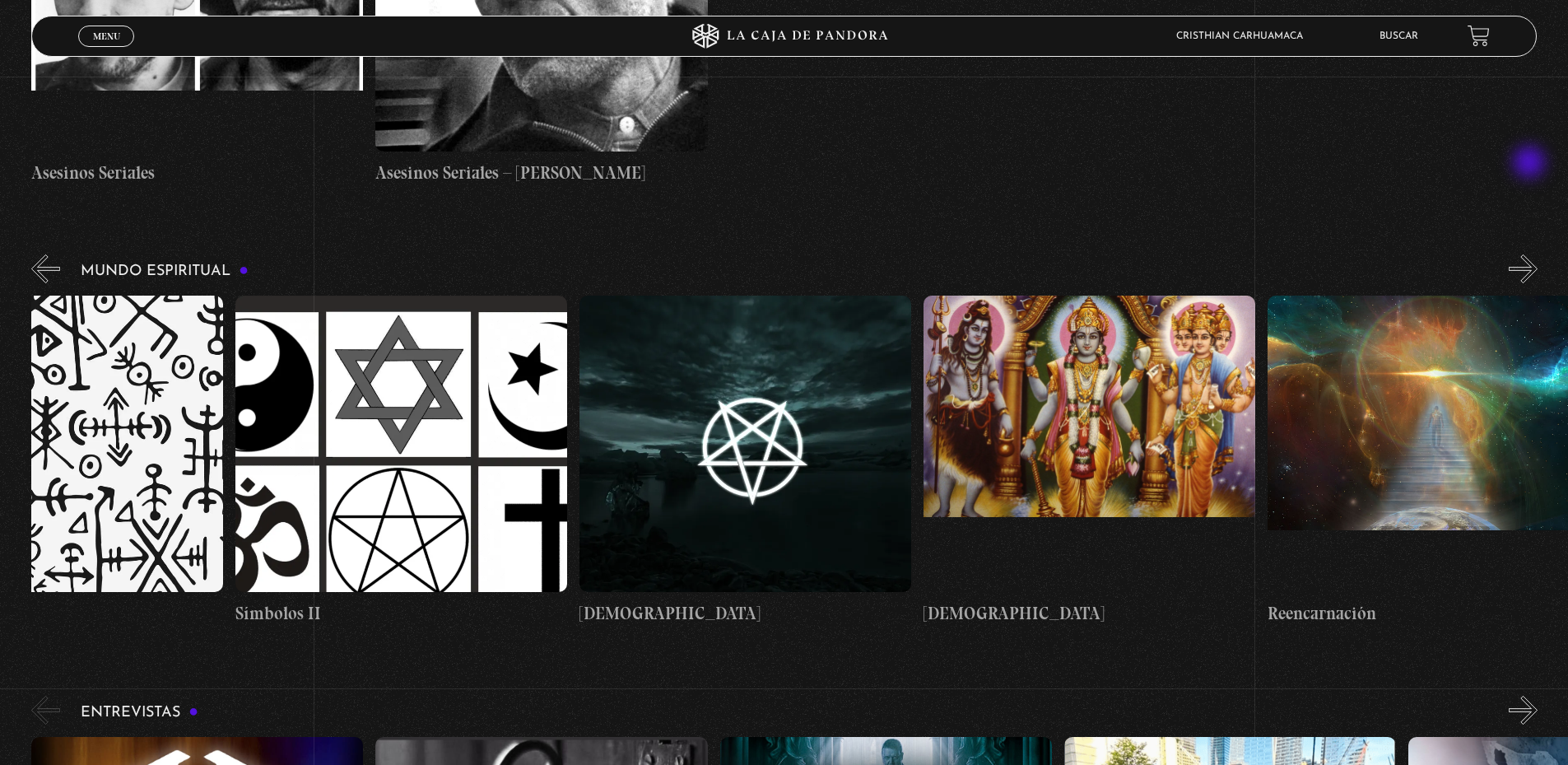
scroll to position [0, 5336]
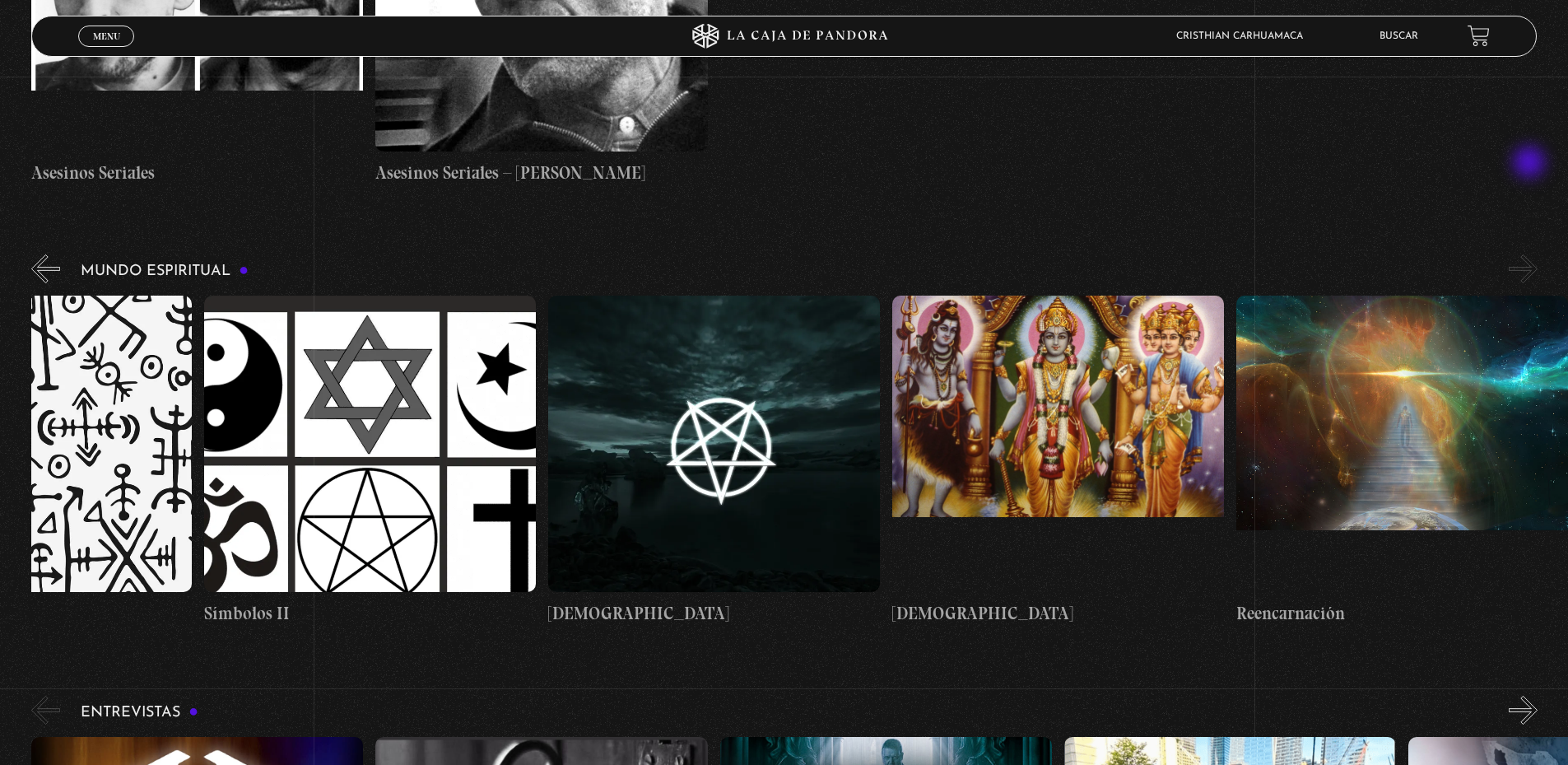
click at [1531, 254] on button "»" at bounding box center [1524, 269] width 29 height 29
click at [1383, 309] on figure at bounding box center [1402, 443] width 331 height 297
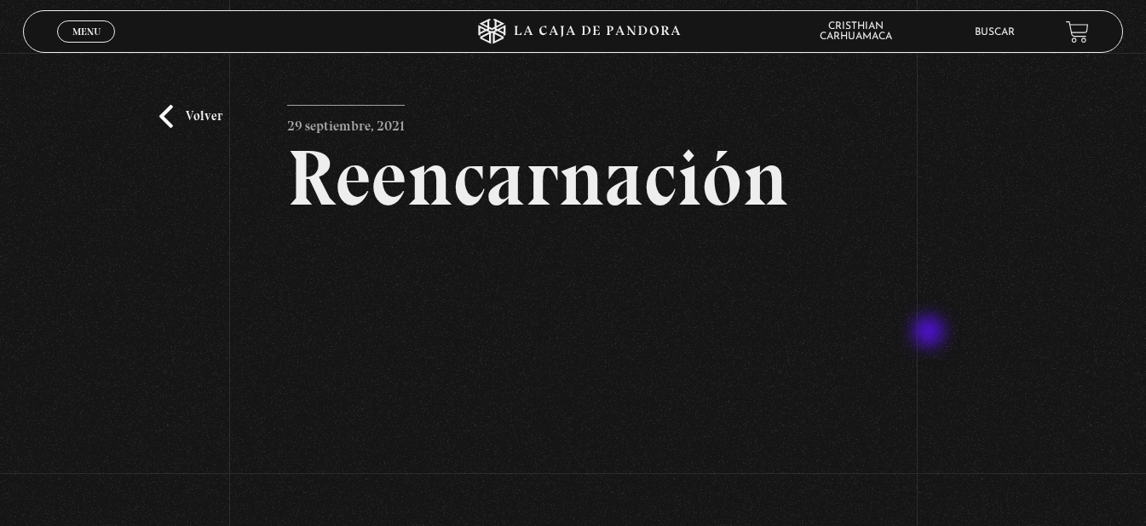
scroll to position [85, 0]
